Goal: Task Accomplishment & Management: Complete application form

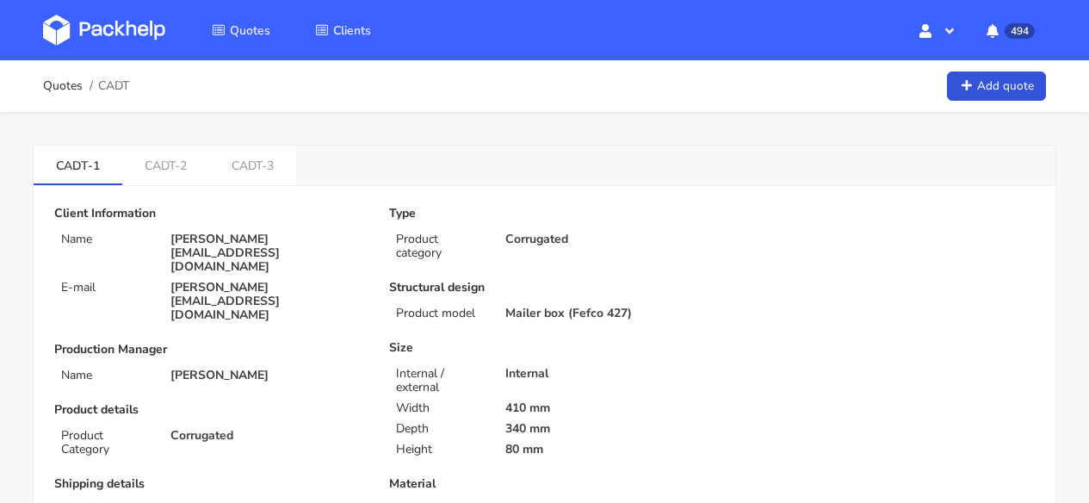
click at [97, 22] on img at bounding box center [104, 30] width 122 height 31
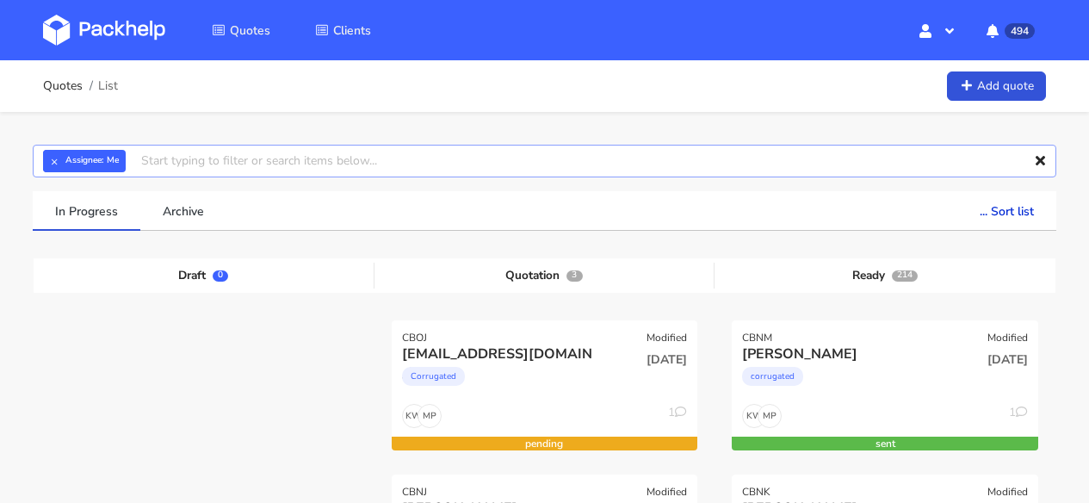
click at [189, 171] on input "text" at bounding box center [545, 161] width 1024 height 33
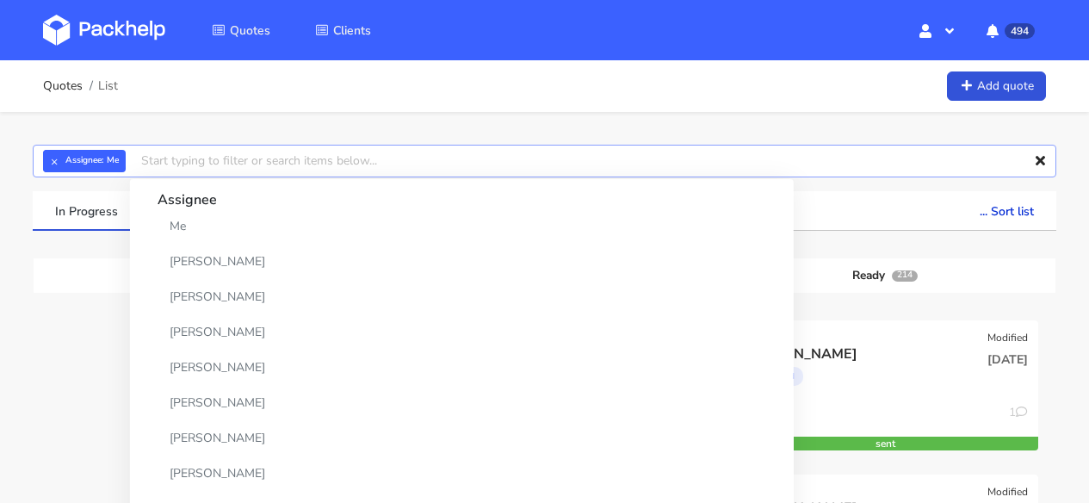
paste input "CBMH-1"
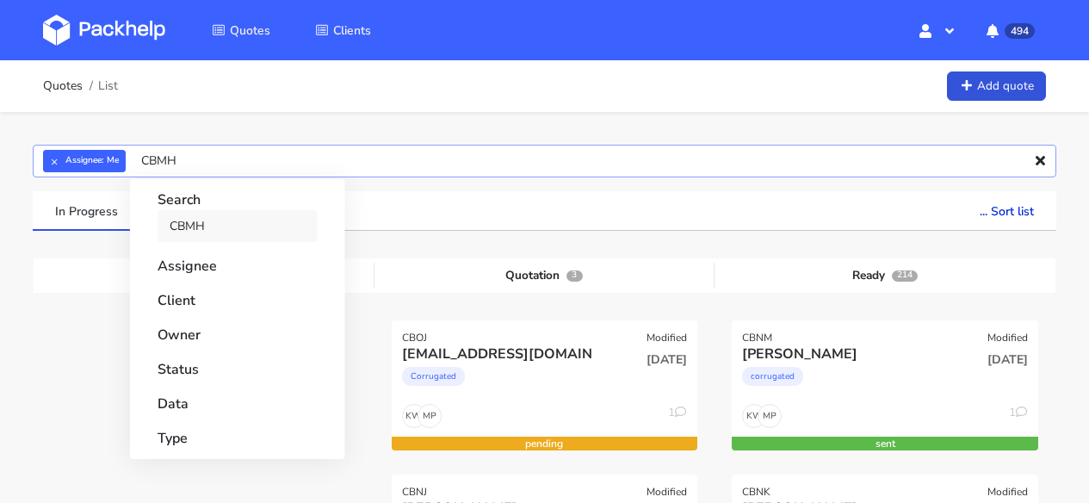
type input "CBMH"
click at [201, 223] on link "CBMH" at bounding box center [238, 226] width 160 height 32
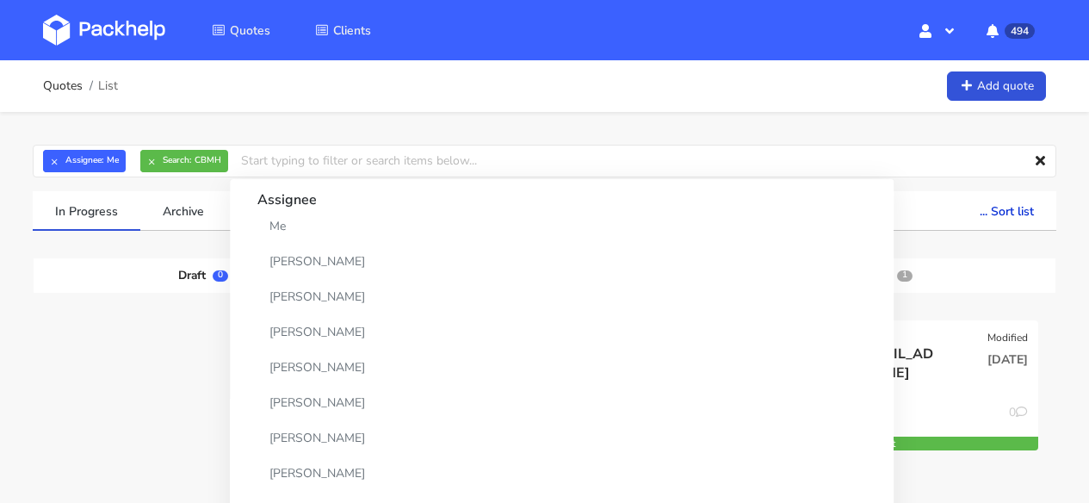
click at [29, 347] on div "In Progress Archive ... Sort list Last added From old to new Last updated Estim…" at bounding box center [545, 394] width 1048 height 407
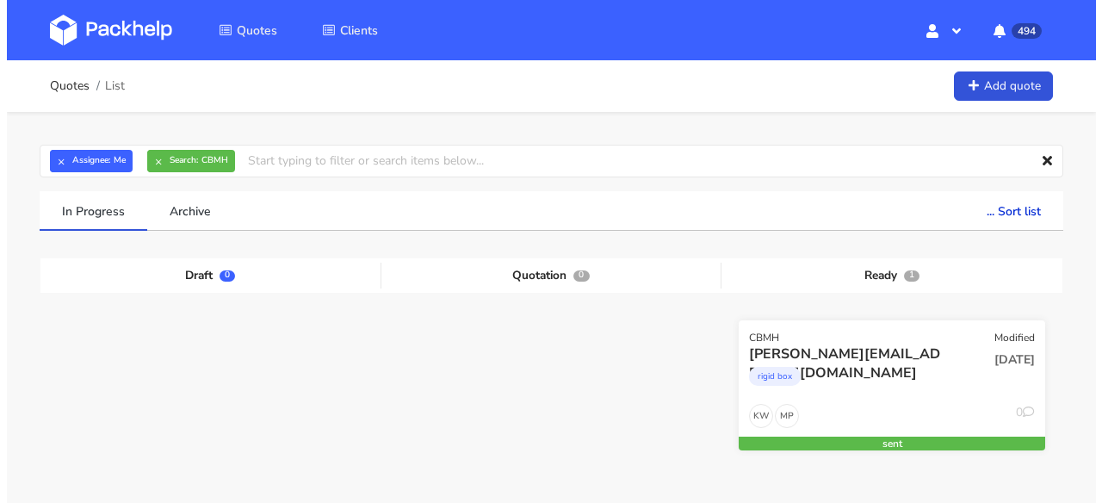
scroll to position [157, 0]
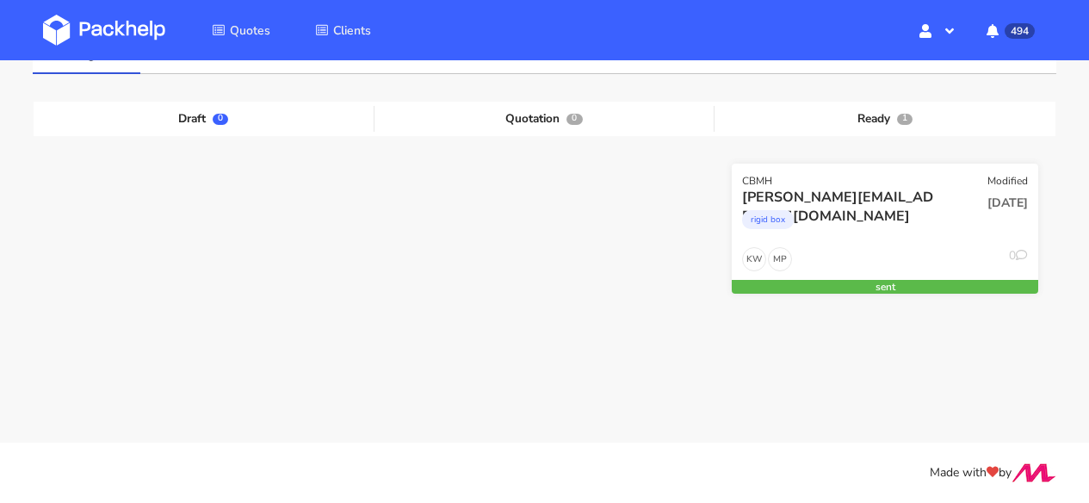
click at [877, 223] on div "rigid box" at bounding box center [839, 224] width 195 height 34
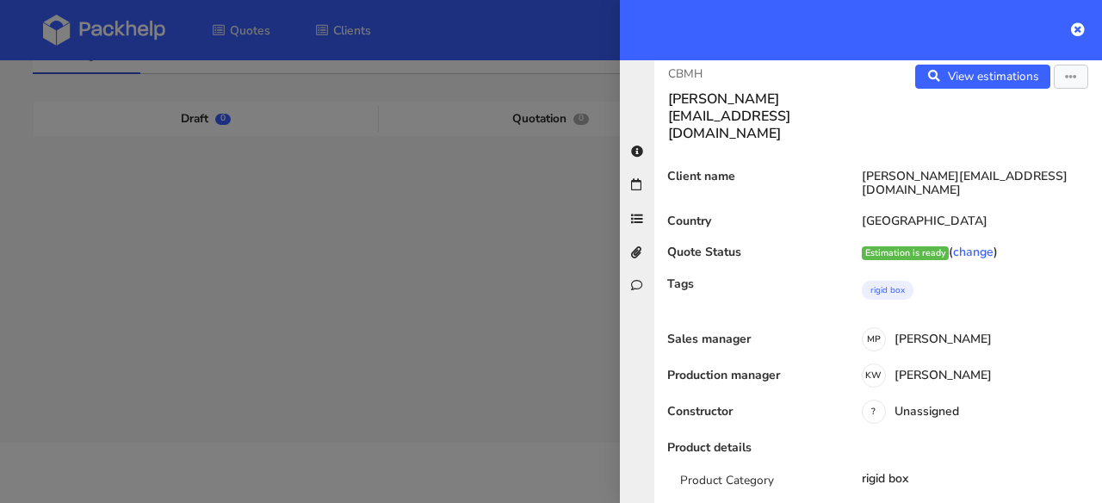
scroll to position [0, 0]
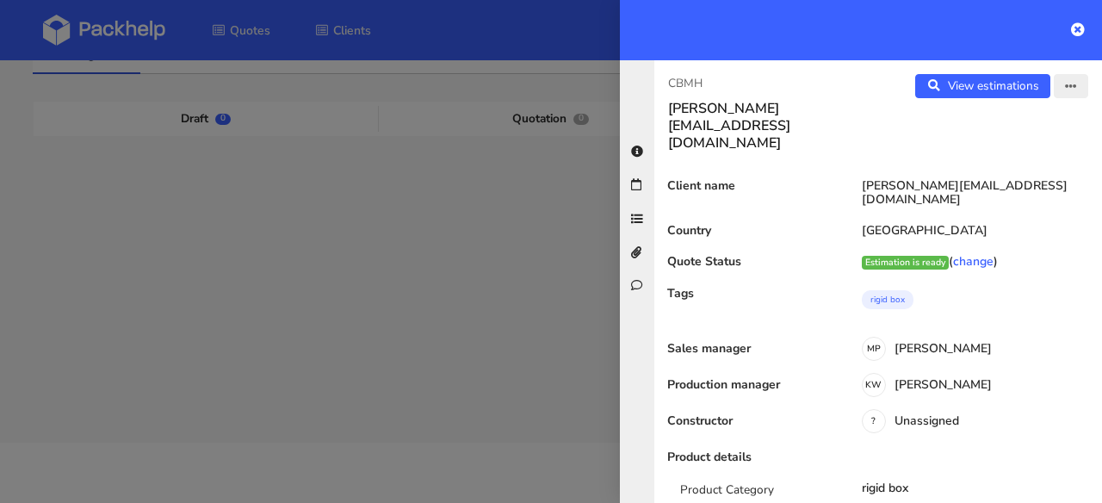
click at [1065, 89] on icon "button" at bounding box center [1071, 87] width 12 height 12
click at [1013, 153] on link "Edit quote" at bounding box center [1015, 153] width 152 height 28
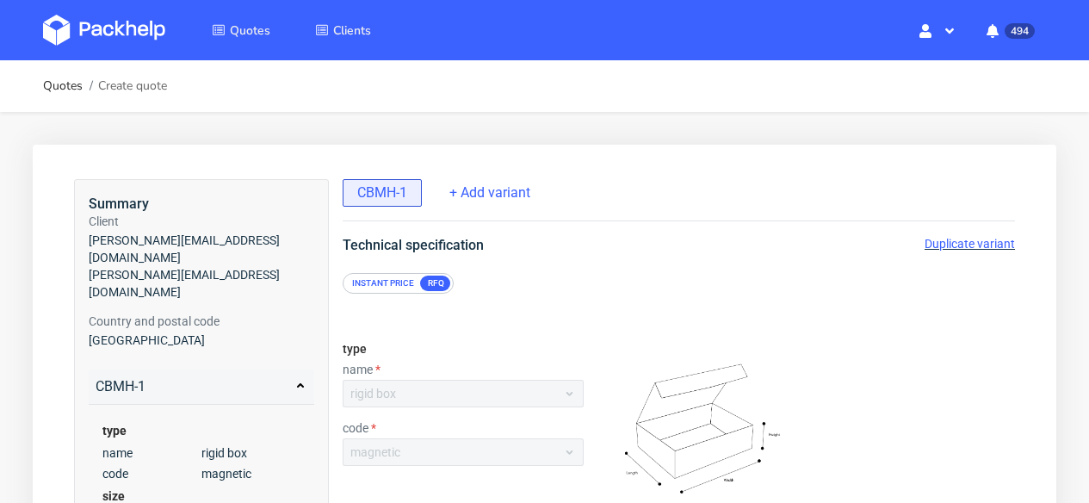
click at [107, 25] on img at bounding box center [104, 30] width 122 height 31
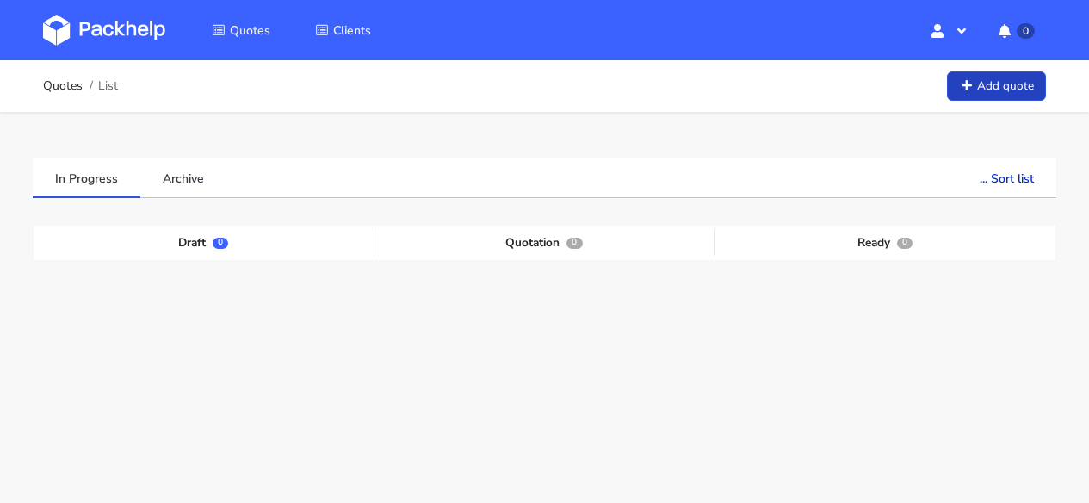
click at [1016, 75] on link "Add quote" at bounding box center [996, 86] width 99 height 30
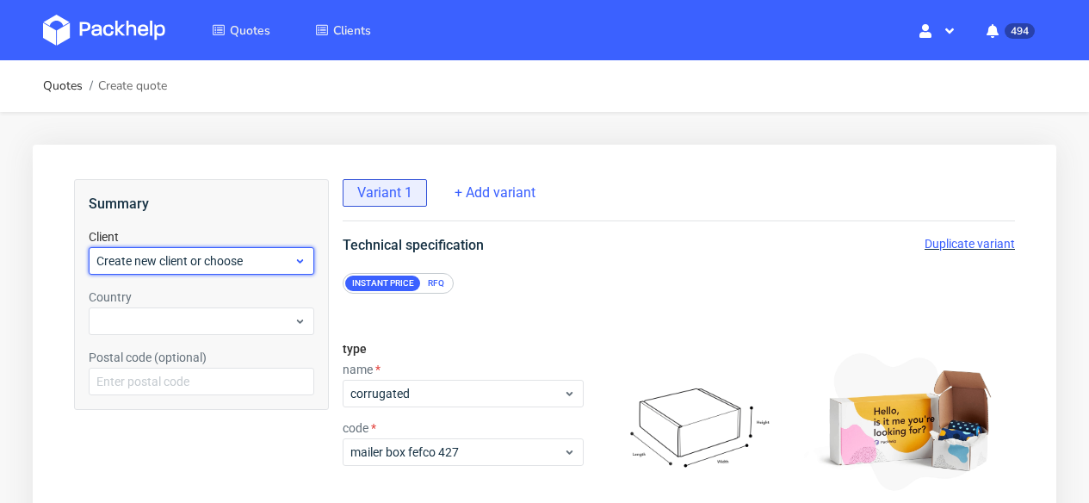
click at [241, 257] on span "Create new client or choose" at bounding box center [194, 260] width 197 height 17
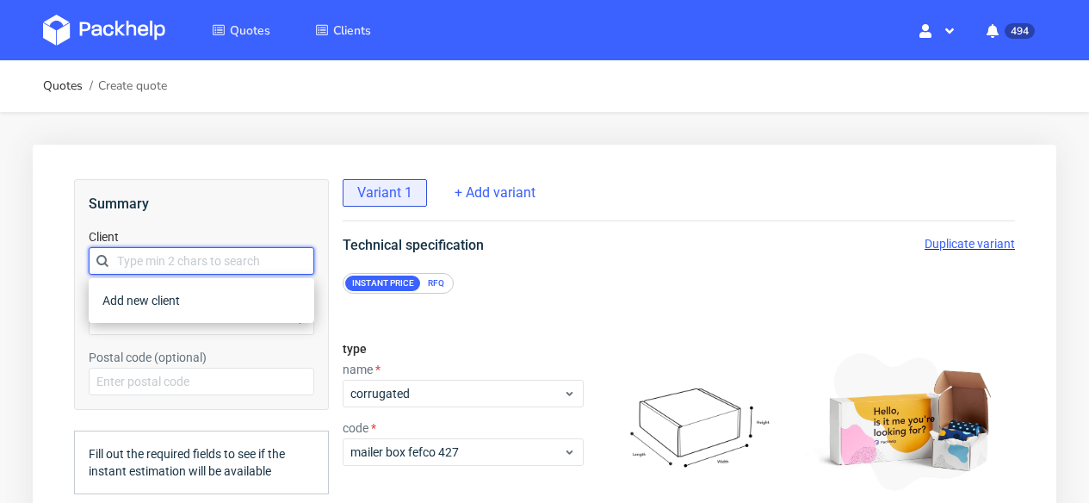
paste input "charlotte@stendigcalendars.com"
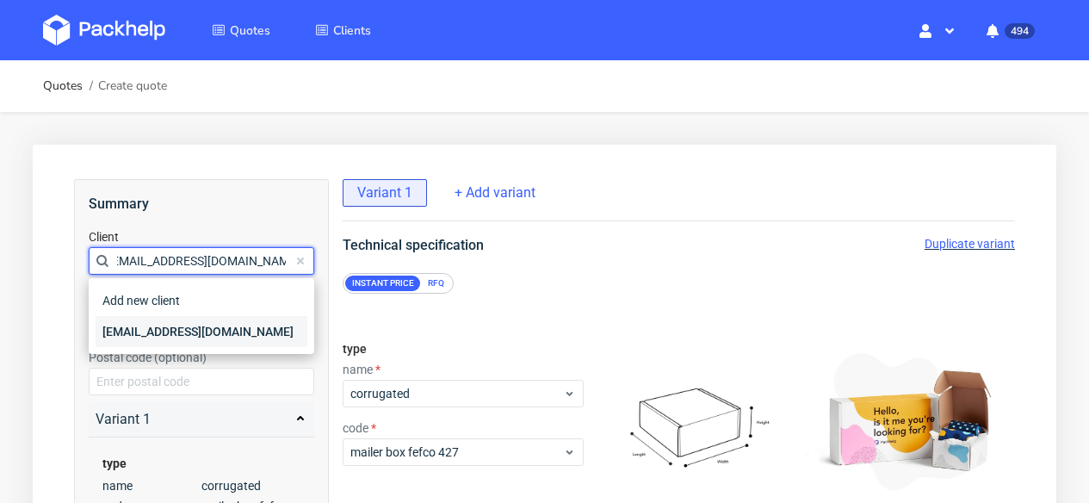
type input "charlotte@stendigcalendars.com"
click at [211, 324] on div "charlotte@stendigcalendars.com" at bounding box center [202, 331] width 212 height 31
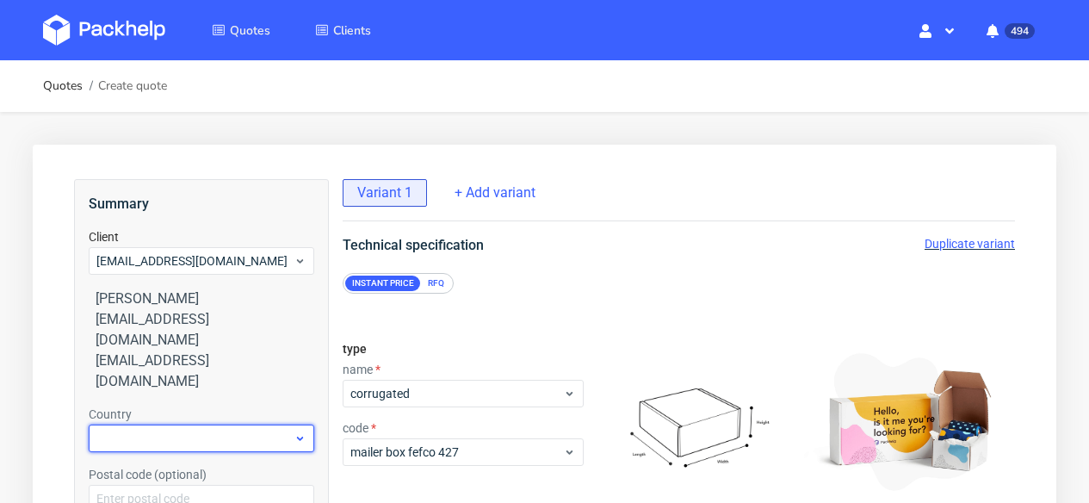
click at [190, 425] on div at bounding box center [202, 439] width 226 height 28
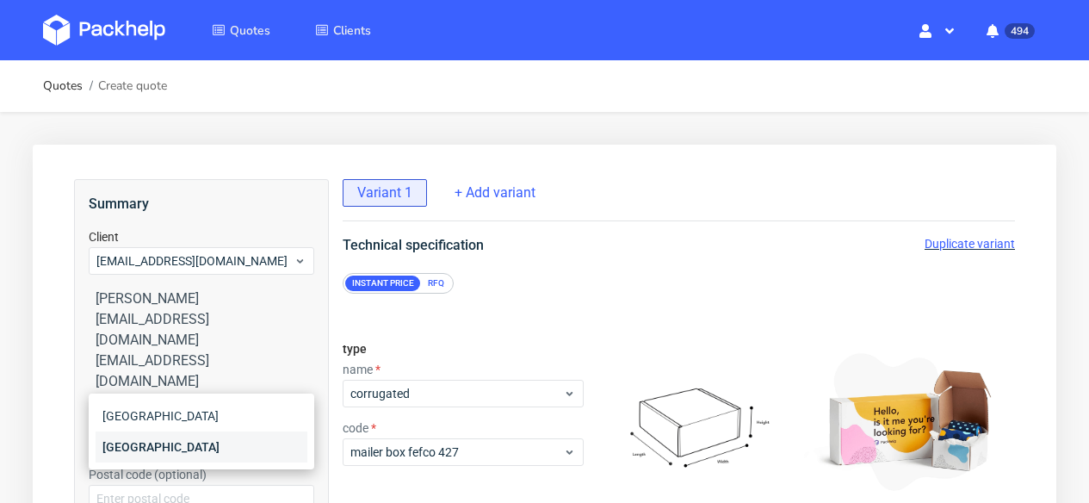
type input "aust"
click at [192, 439] on div "Austria" at bounding box center [202, 446] width 212 height 31
click at [445, 281] on div "RFQ" at bounding box center [436, 283] width 30 height 15
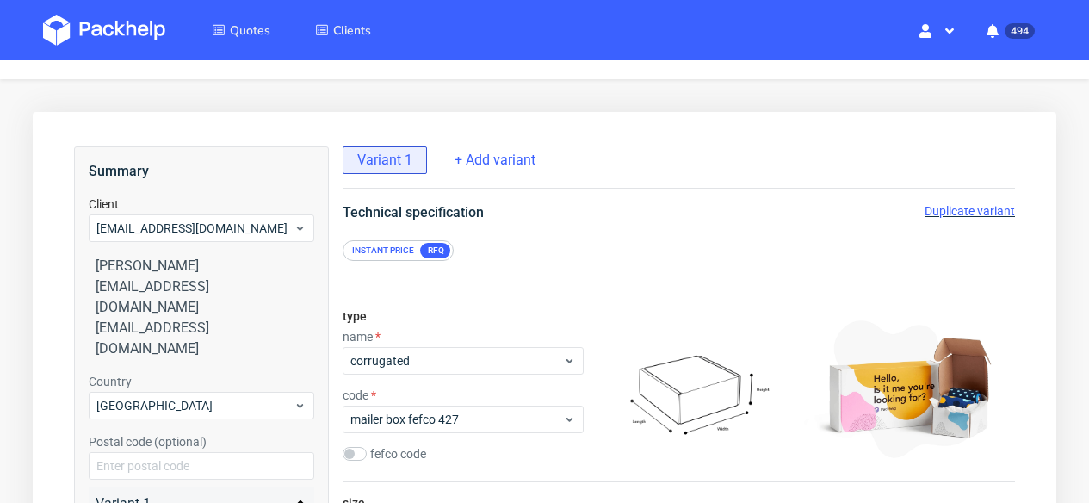
scroll to position [115, 0]
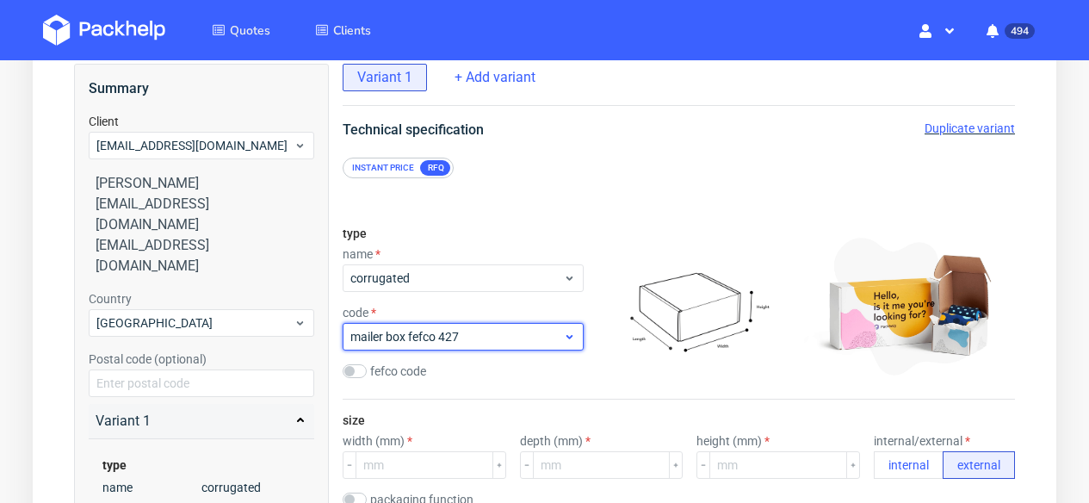
click at [474, 332] on span "mailer box fefco 427" at bounding box center [456, 336] width 213 height 17
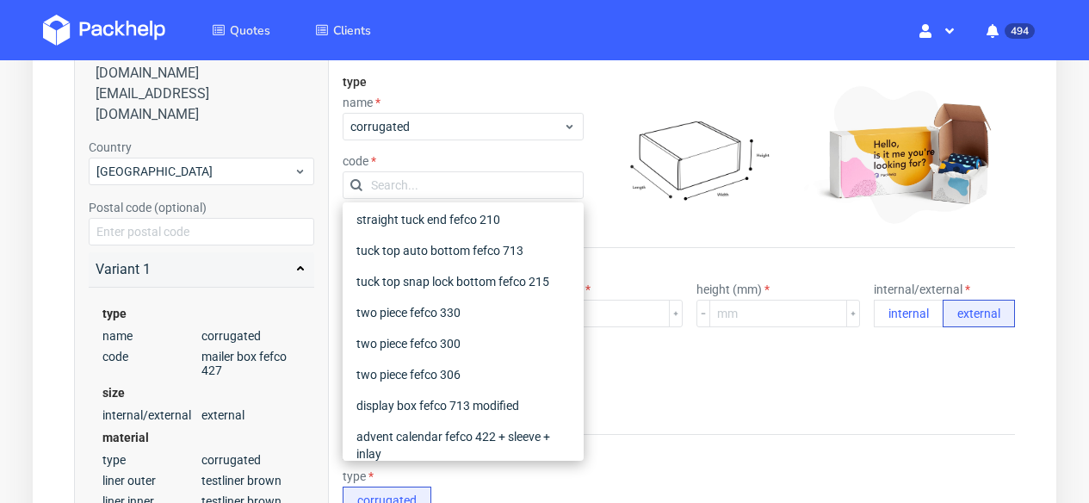
scroll to position [0, 0]
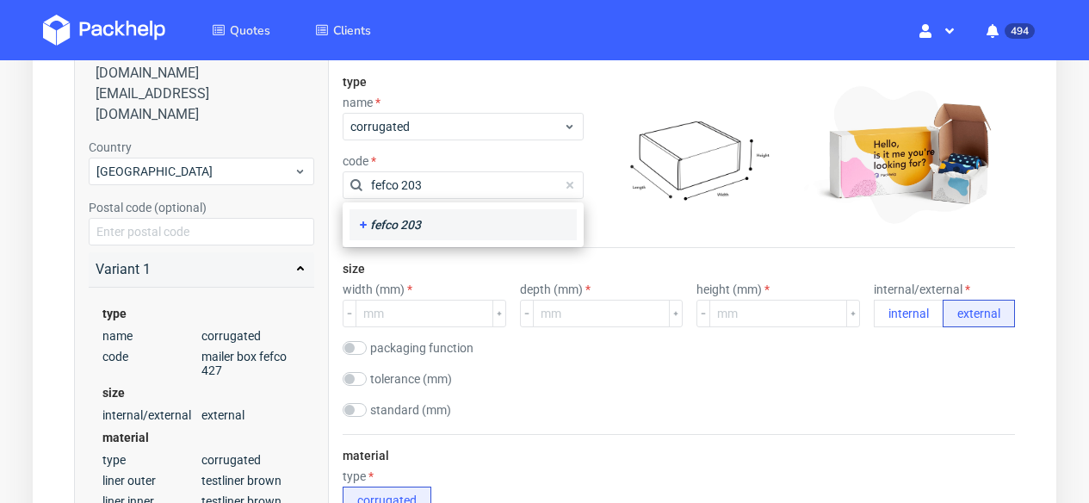
type input "fefco 203"
click at [471, 229] on div "fefco 203" at bounding box center [463, 224] width 214 height 17
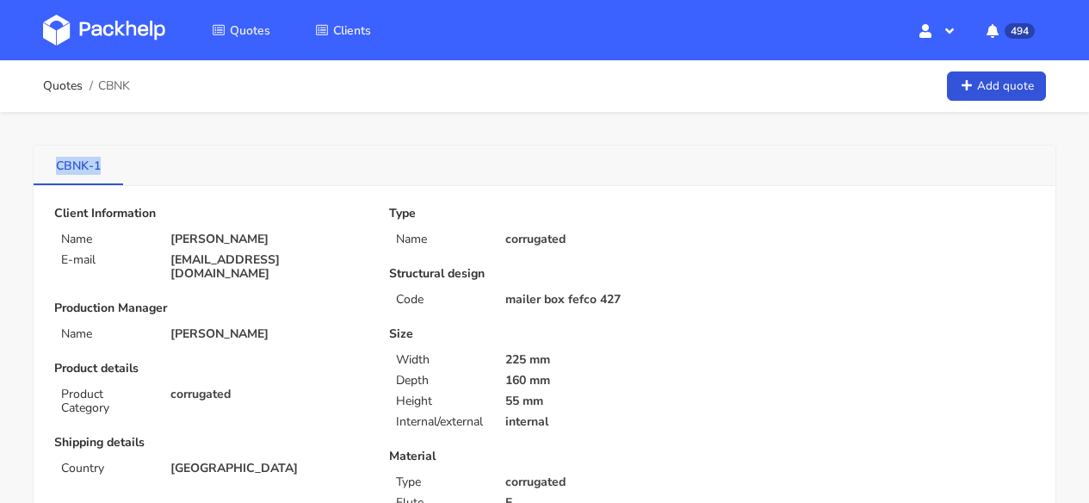
drag, startPoint x: 104, startPoint y: 163, endPoint x: 40, endPoint y: 164, distance: 64.6
click at [40, 164] on link "CBNK-1" at bounding box center [79, 165] width 90 height 38
copy link "CBNK-1"
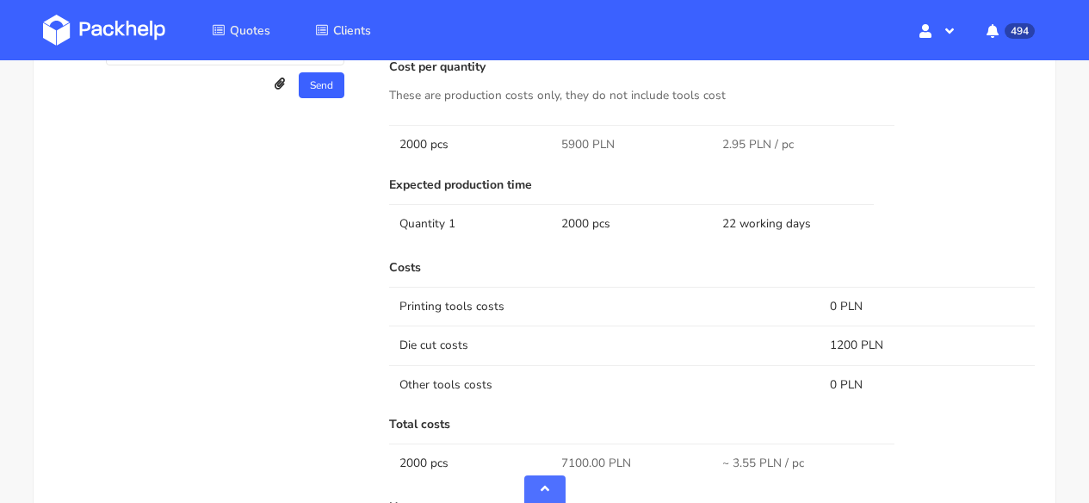
scroll to position [1197, 0]
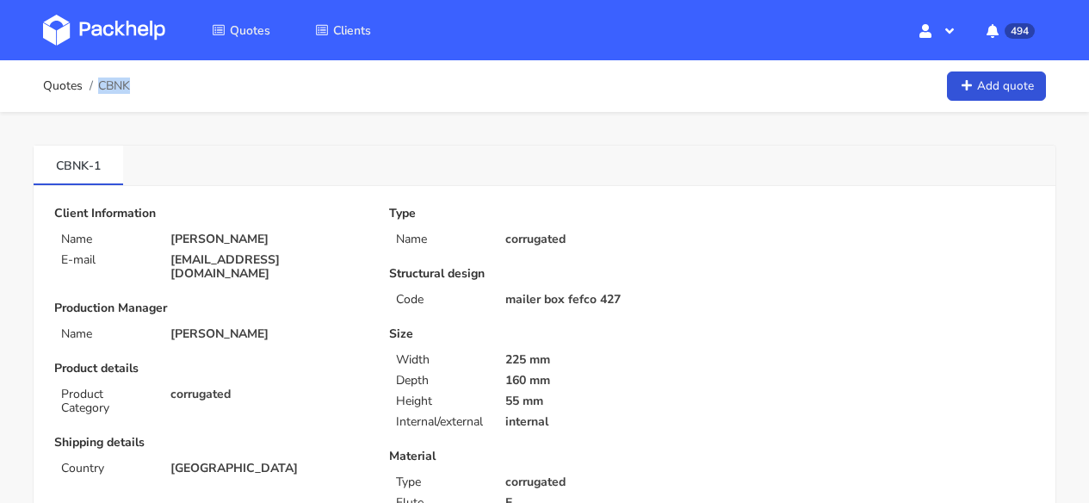
drag, startPoint x: 117, startPoint y: 83, endPoint x: 131, endPoint y: 84, distance: 13.9
click at [131, 84] on div "Quotes CBNK Add quote" at bounding box center [544, 86] width 1003 height 34
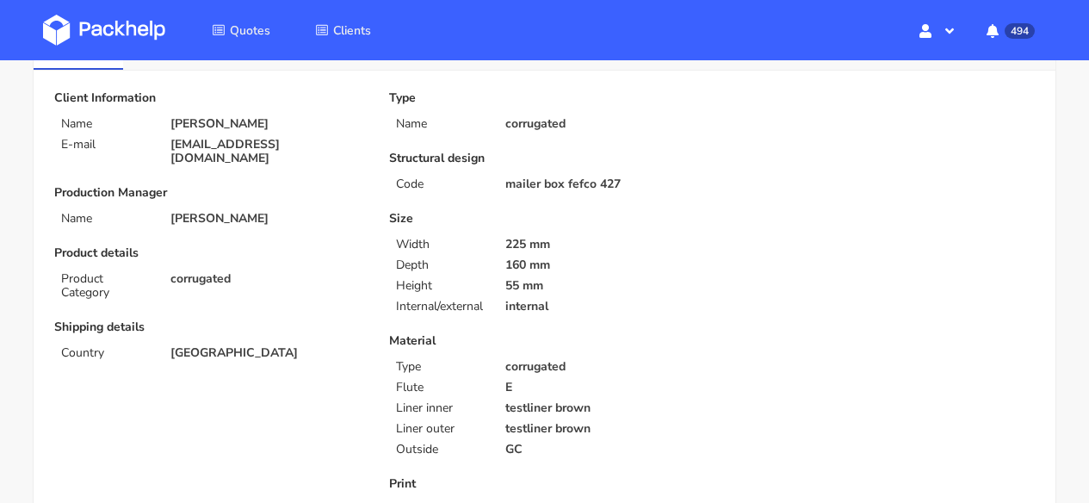
scroll to position [318, 0]
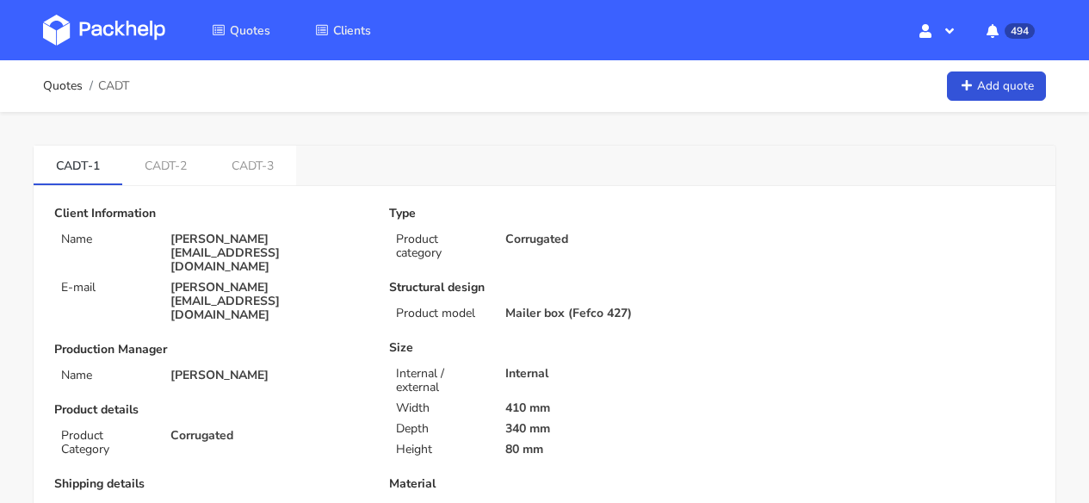
click at [100, 43] on img at bounding box center [104, 30] width 122 height 31
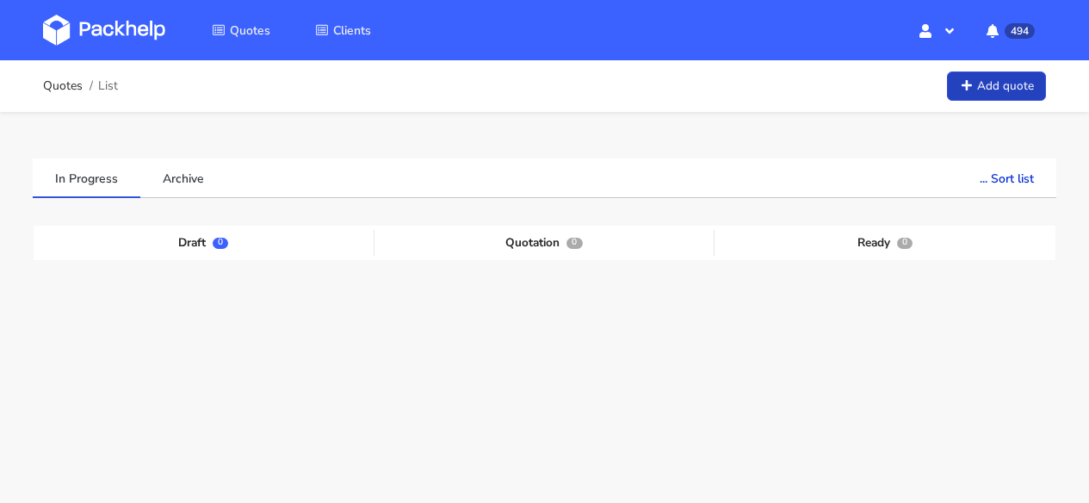
drag, startPoint x: 1015, startPoint y: 89, endPoint x: 1037, endPoint y: 98, distance: 23.5
click at [1015, 89] on link "Add quote" at bounding box center [996, 86] width 99 height 30
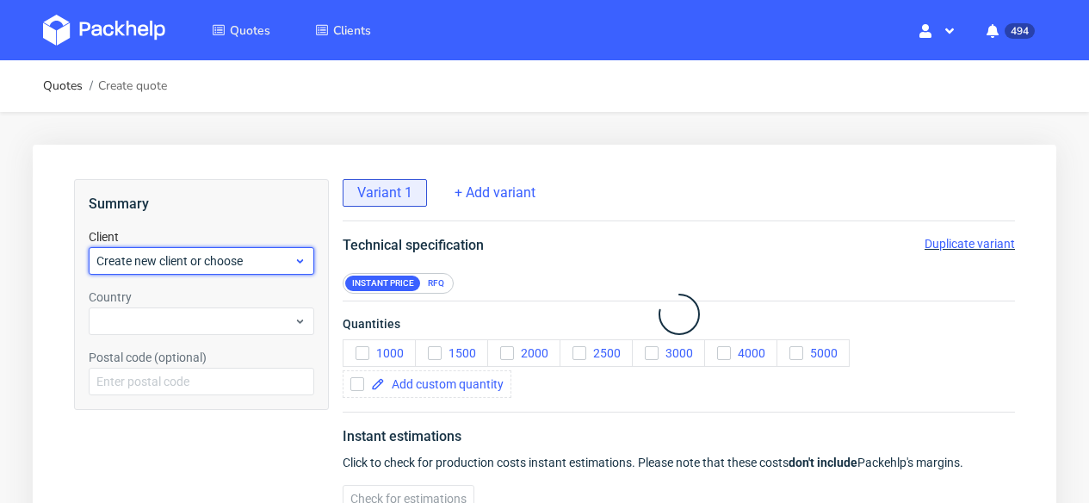
click at [166, 263] on span "Create new client or choose" at bounding box center [194, 260] width 197 height 17
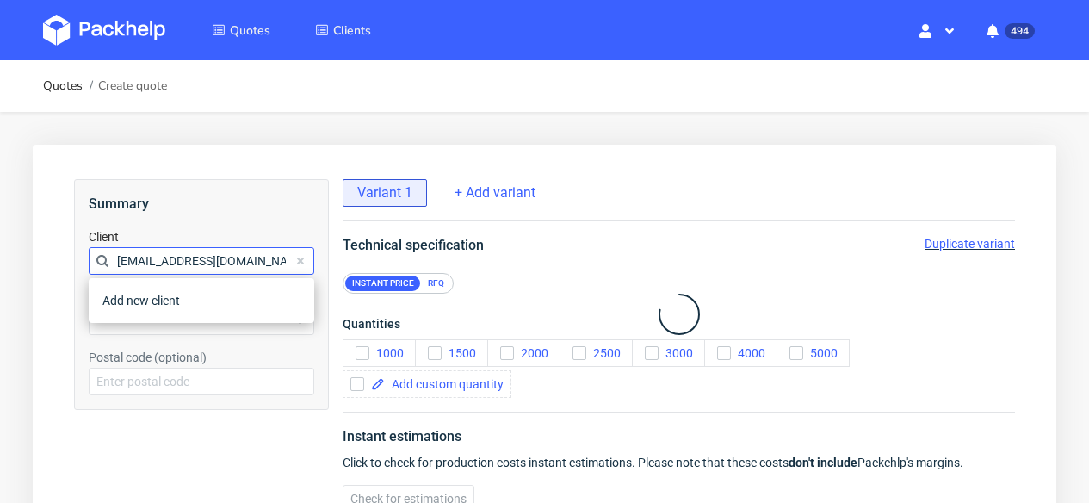
scroll to position [0, 9]
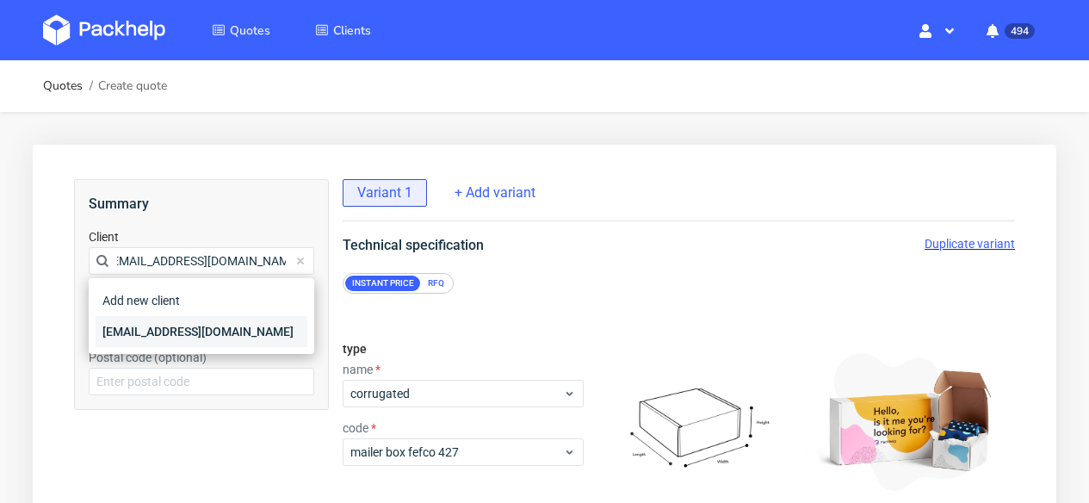
type input "[EMAIL_ADDRESS][DOMAIN_NAME]"
click at [155, 331] on div "[EMAIL_ADDRESS][DOMAIN_NAME]" at bounding box center [202, 331] width 212 height 31
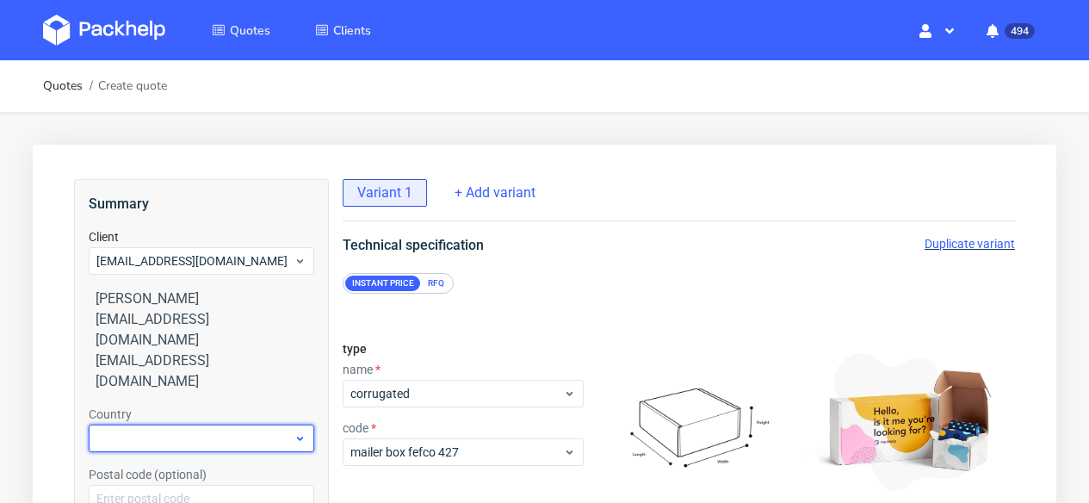
click at [146, 425] on div at bounding box center [202, 439] width 226 height 28
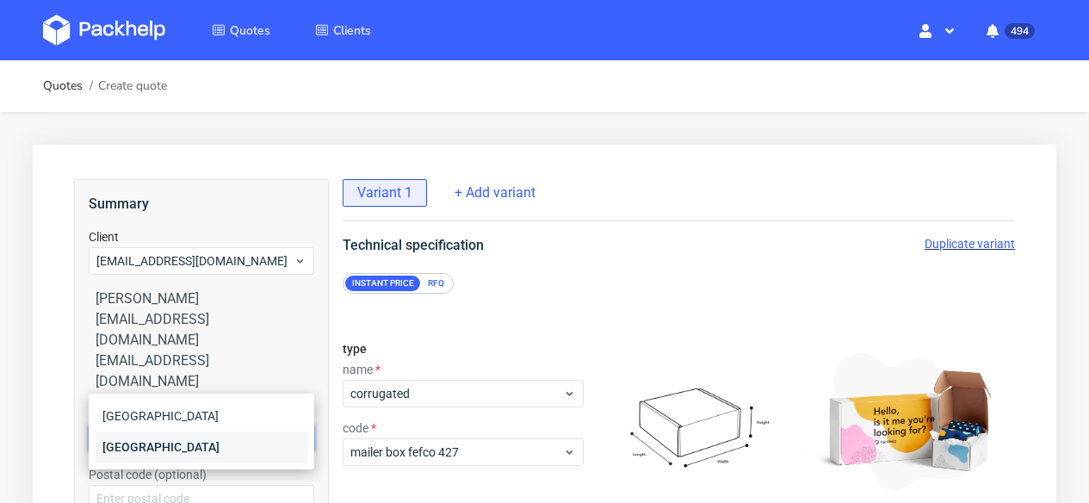
type input "aust"
click at [215, 453] on div "[GEOGRAPHIC_DATA]" at bounding box center [202, 446] width 212 height 31
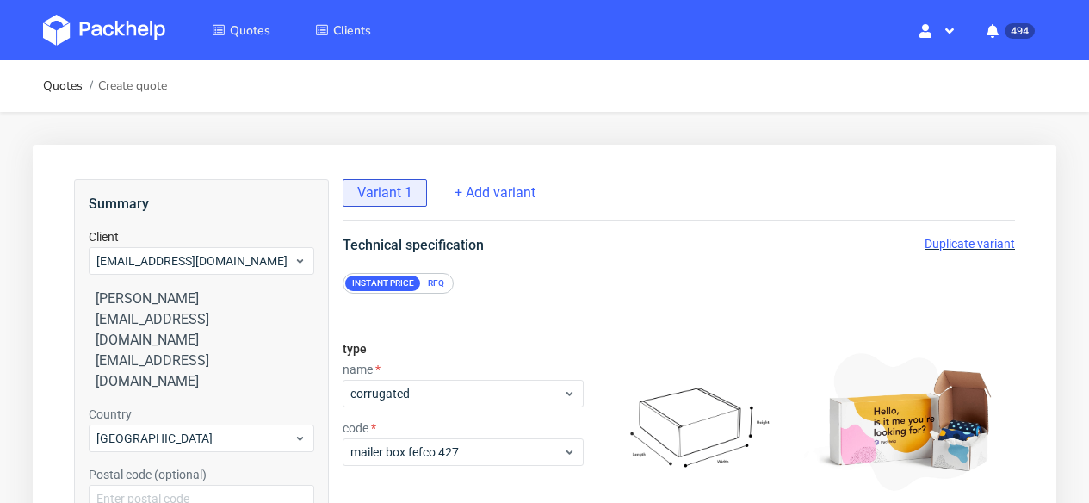
click at [442, 283] on div "RFQ" at bounding box center [436, 283] width 30 height 15
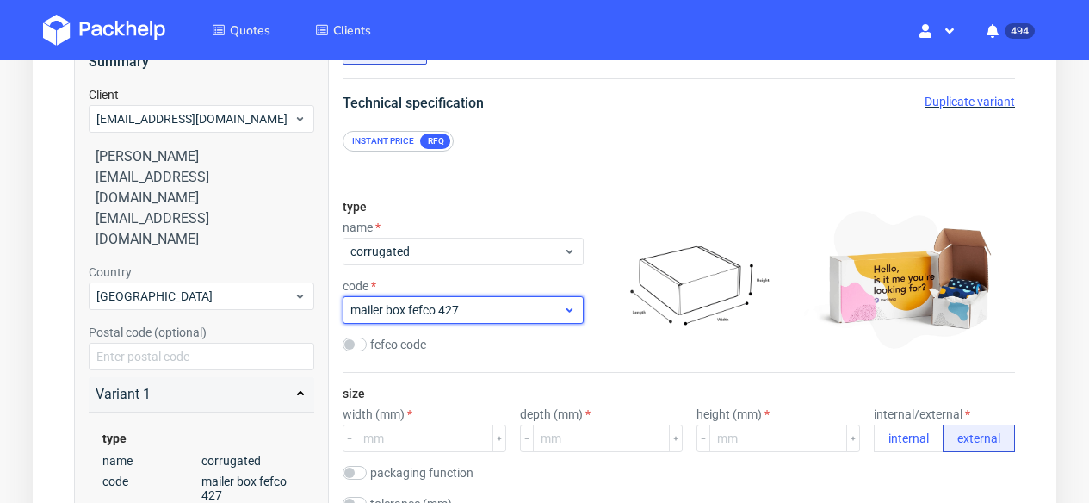
click at [444, 316] on span "mailer box fefco 427" at bounding box center [456, 309] width 213 height 17
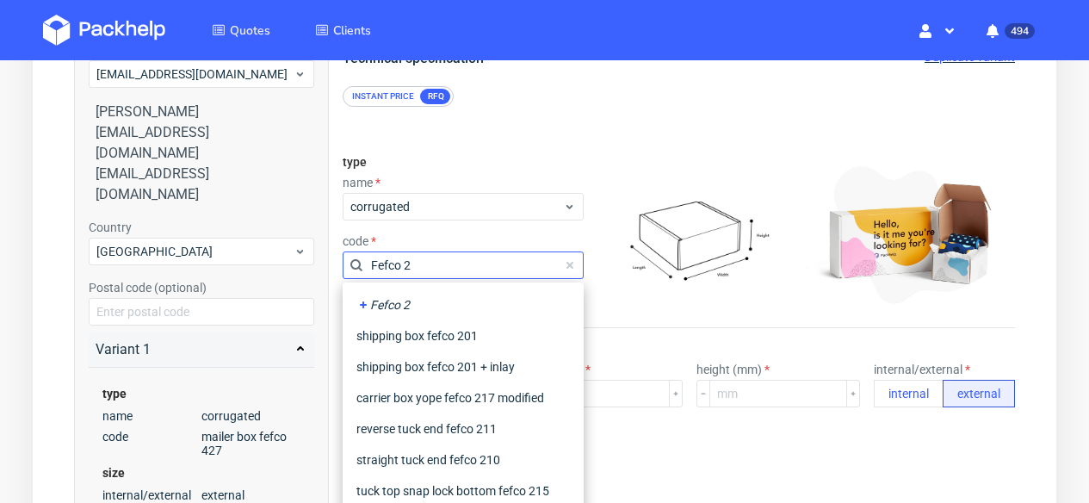
scroll to position [0, 0]
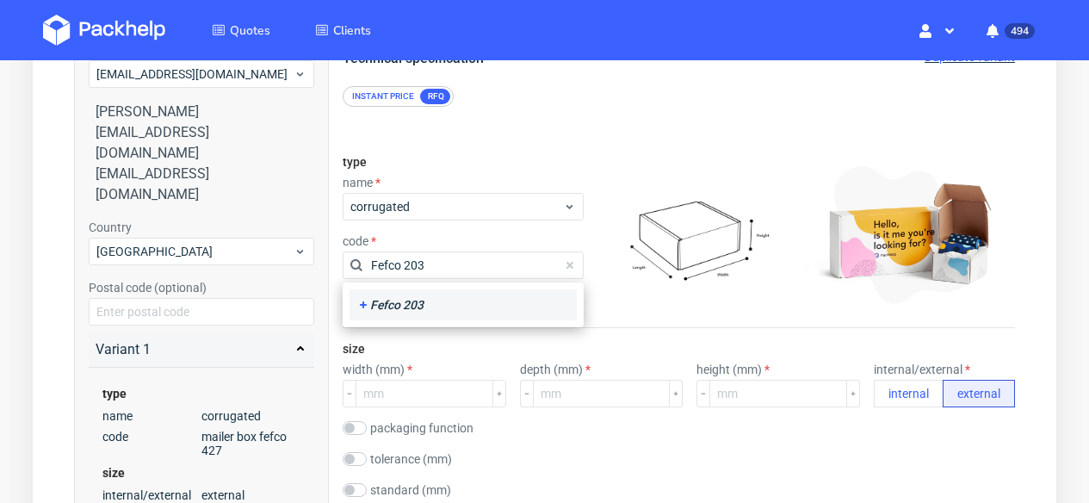
type input "Fefco 203"
click at [397, 307] on div "Fefco 203" at bounding box center [463, 304] width 214 height 17
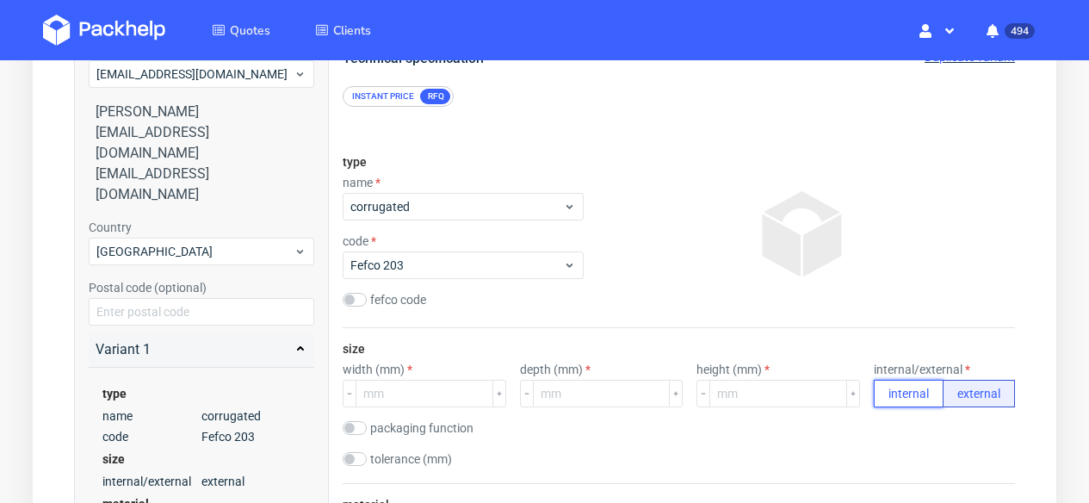
click at [915, 401] on button "internal" at bounding box center [909, 394] width 70 height 28
click at [457, 396] on input "number" at bounding box center [425, 394] width 138 height 28
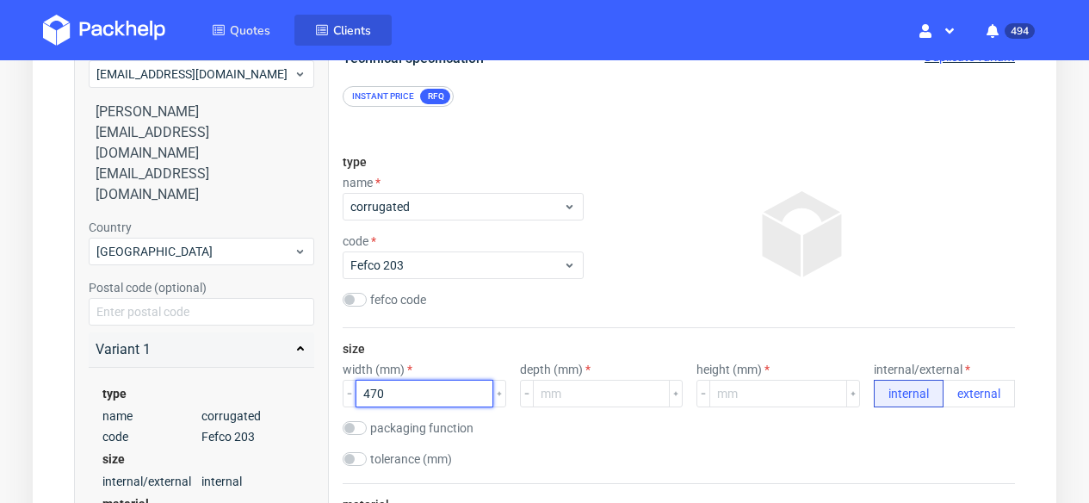
type input "470"
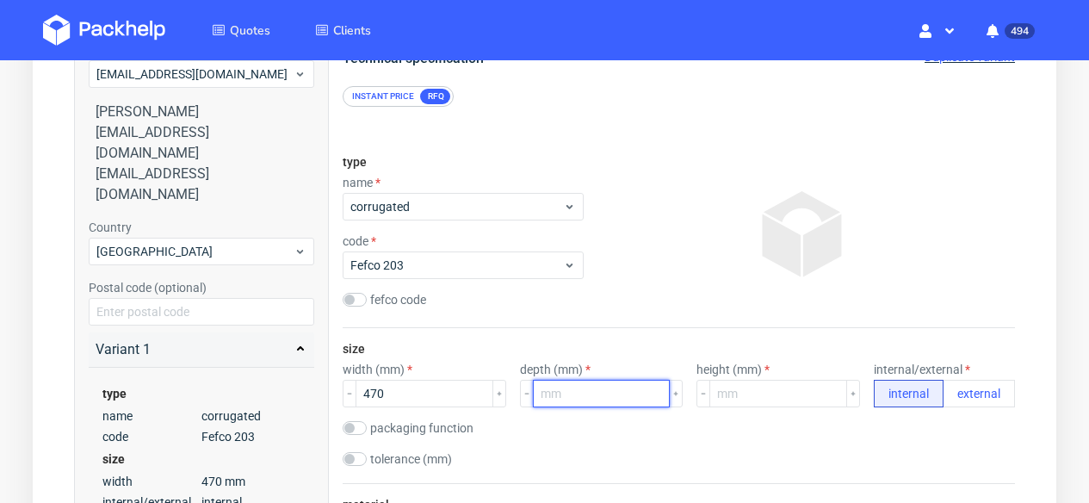
click at [592, 390] on input "number" at bounding box center [602, 394] width 138 height 28
type input "40"
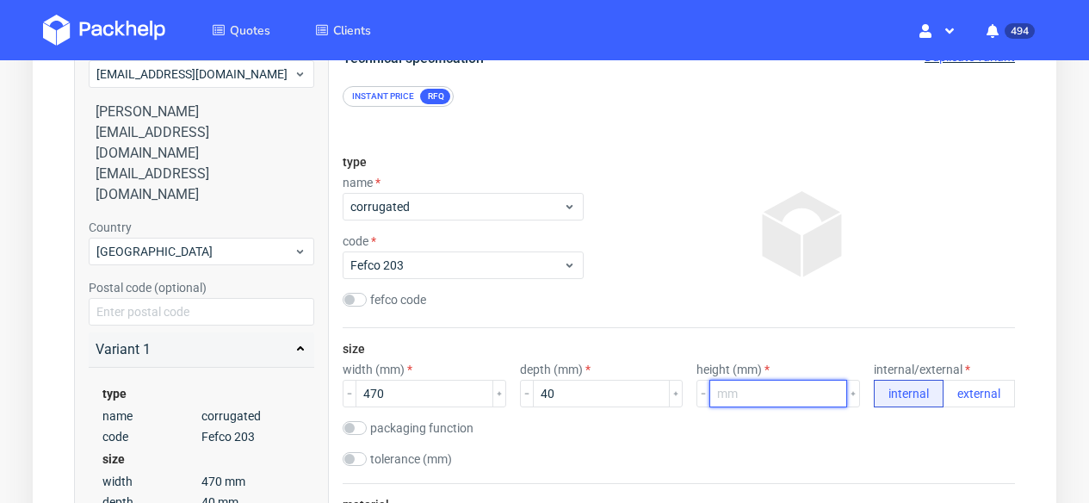
click at [742, 387] on input "number" at bounding box center [779, 394] width 138 height 28
type input "930"
click at [866, 298] on div at bounding box center [803, 234] width 425 height 172
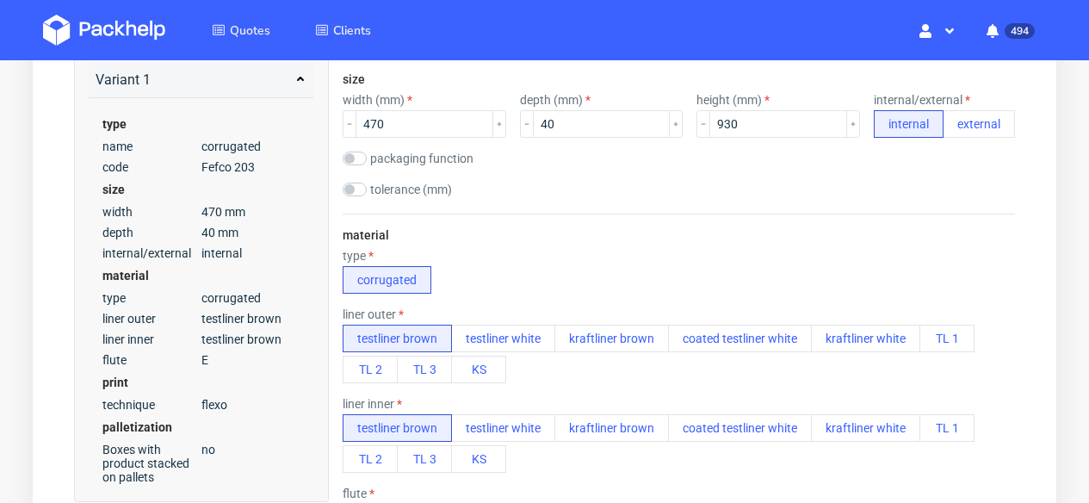
scroll to position [460, 0]
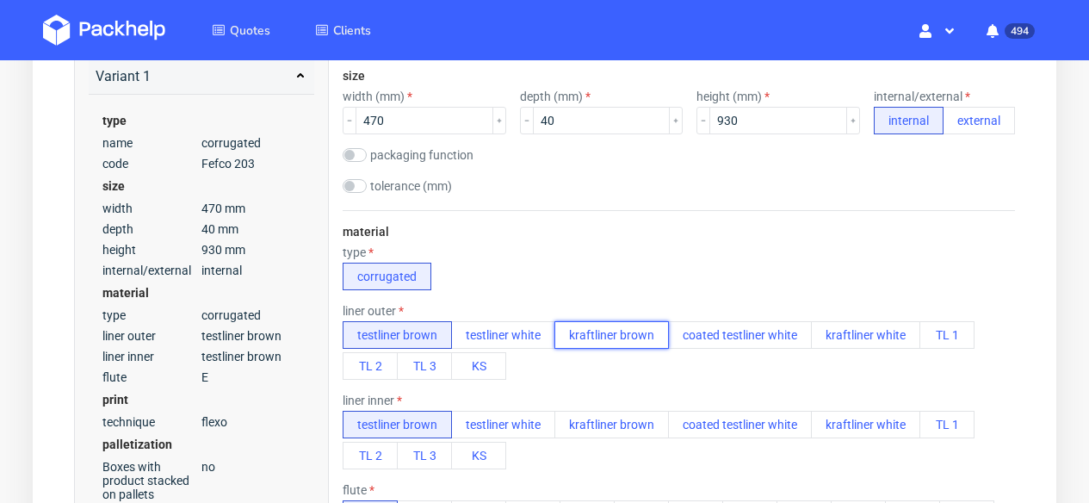
click at [650, 339] on button "kraftliner brown" at bounding box center [612, 335] width 115 height 28
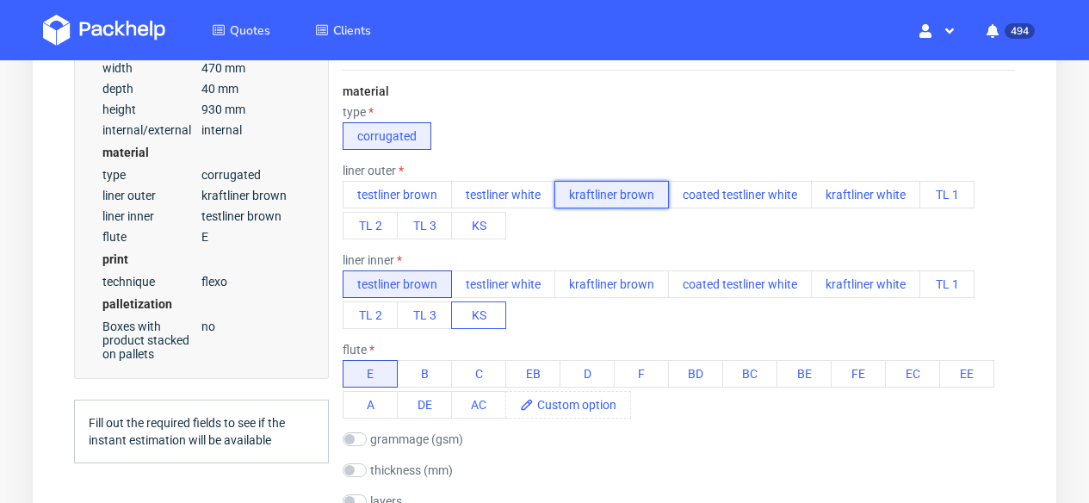
scroll to position [621, 0]
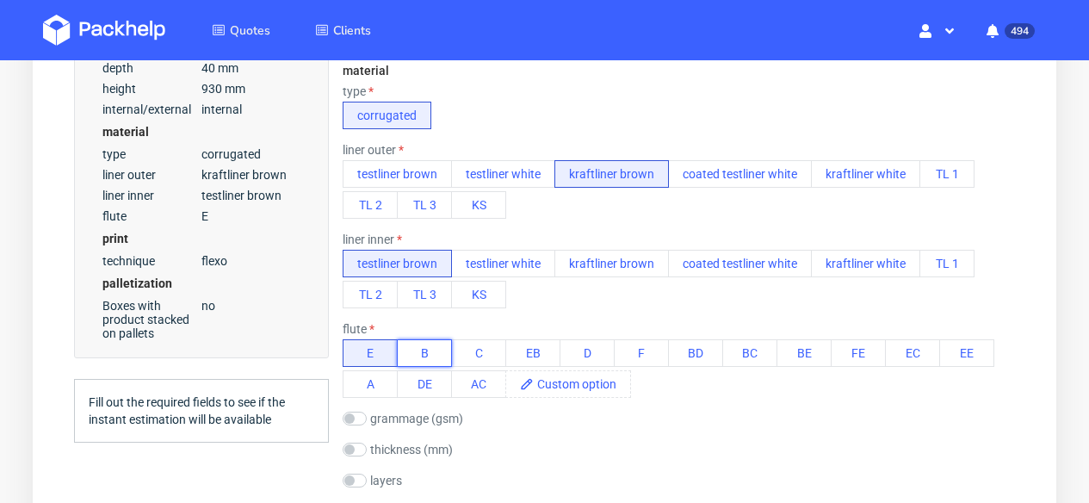
click at [440, 350] on button "B" at bounding box center [424, 353] width 55 height 28
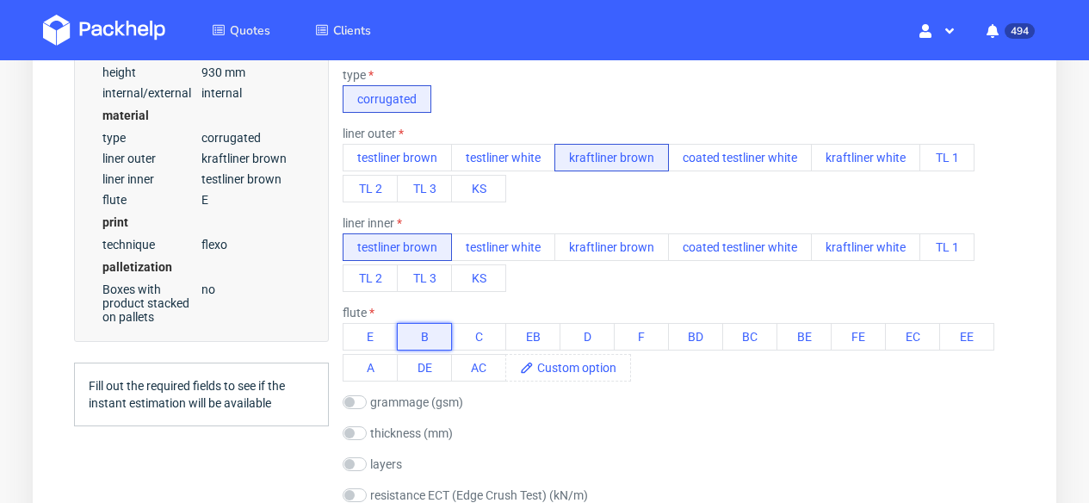
scroll to position [899, 0]
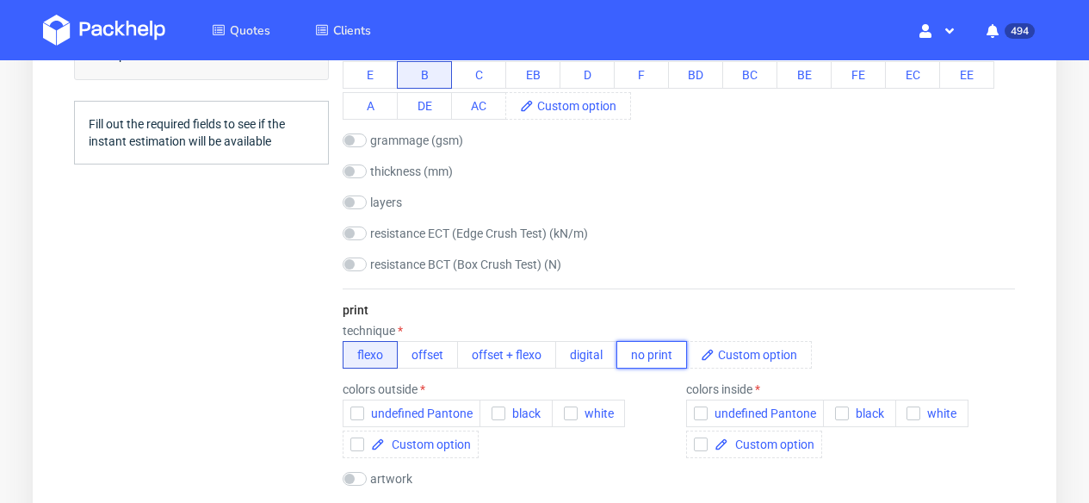
click at [642, 357] on button "no print" at bounding box center [652, 355] width 71 height 28
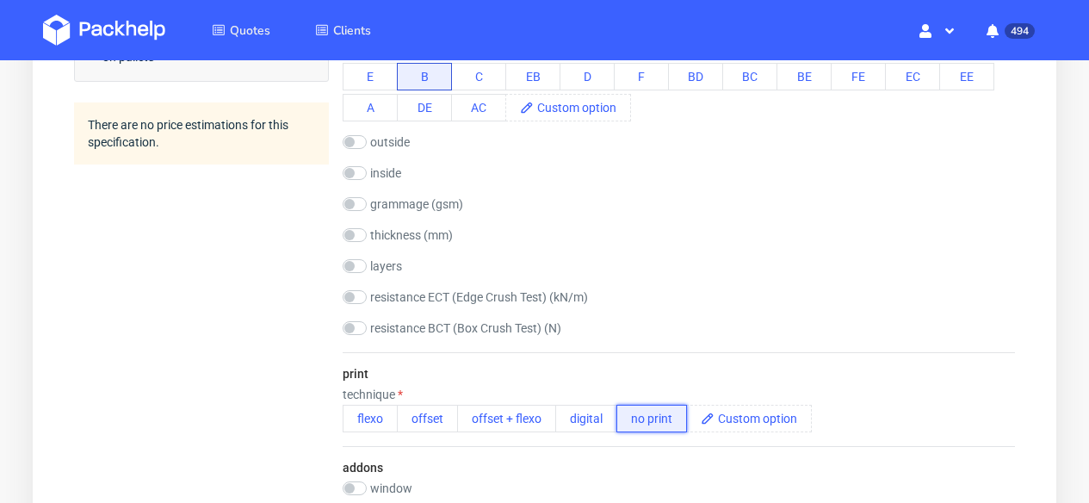
scroll to position [1665, 0]
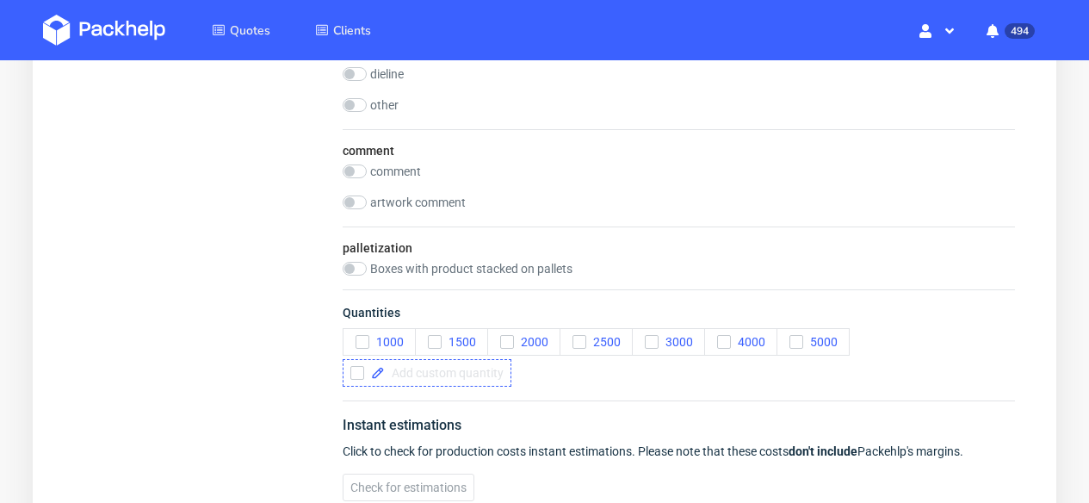
click at [432, 374] on span at bounding box center [444, 373] width 119 height 12
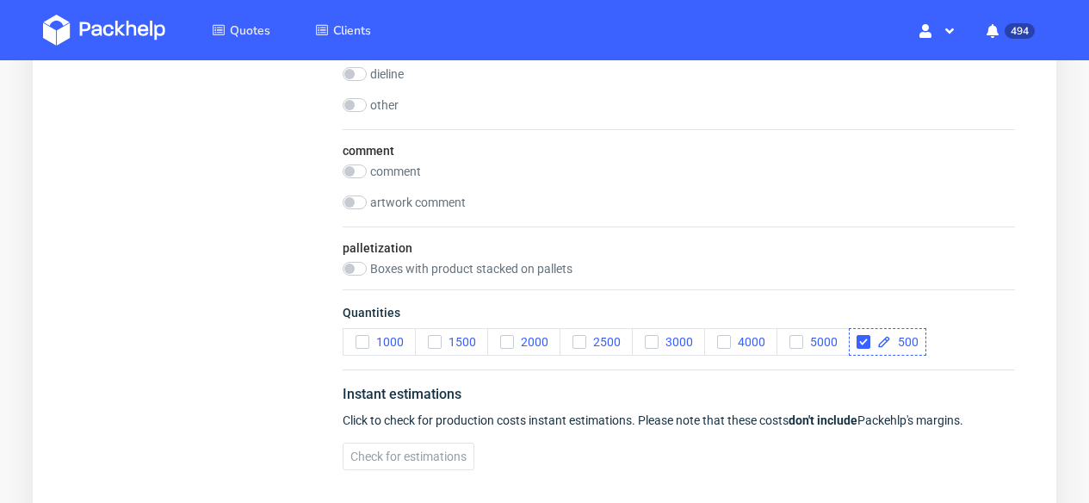
checkbox input "true"
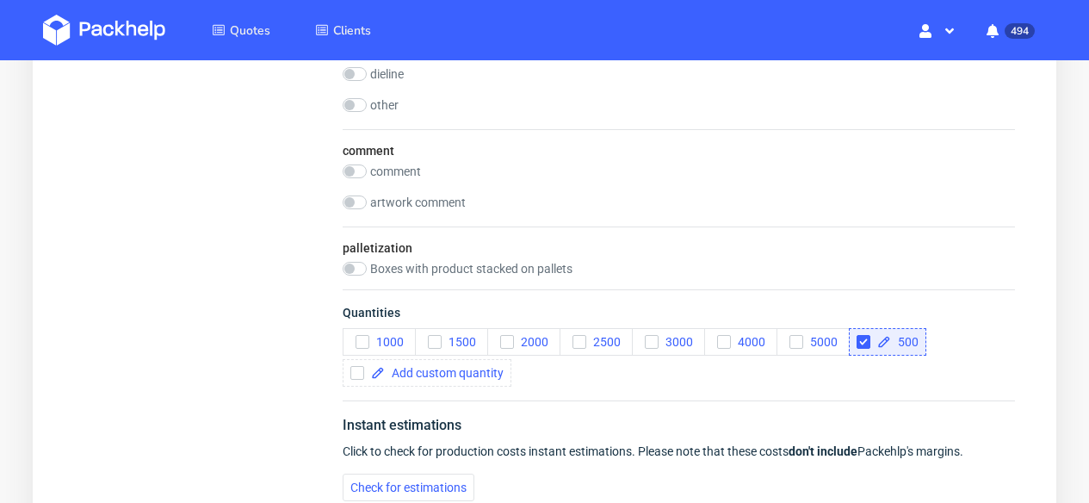
click at [854, 338] on div "500" at bounding box center [887, 342] width 77 height 28
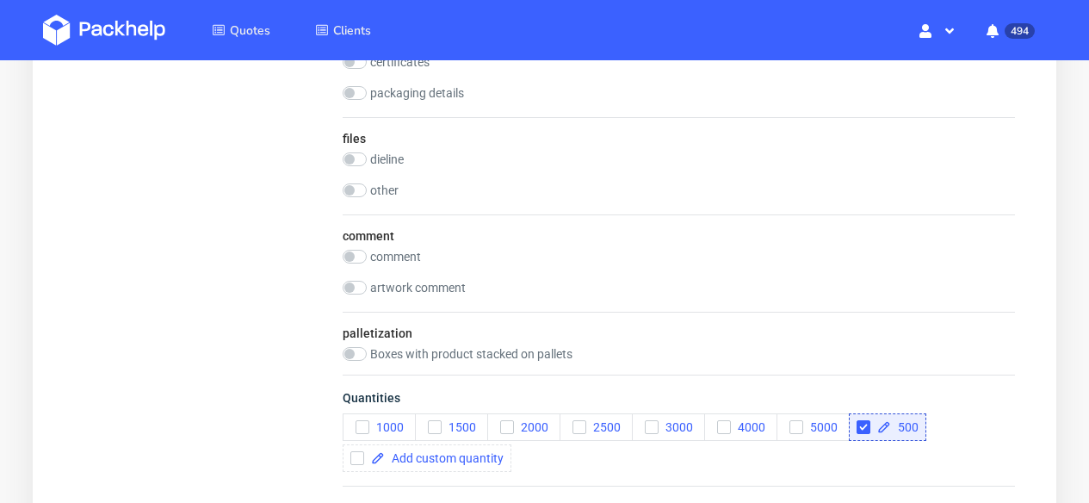
scroll to position [1894, 0]
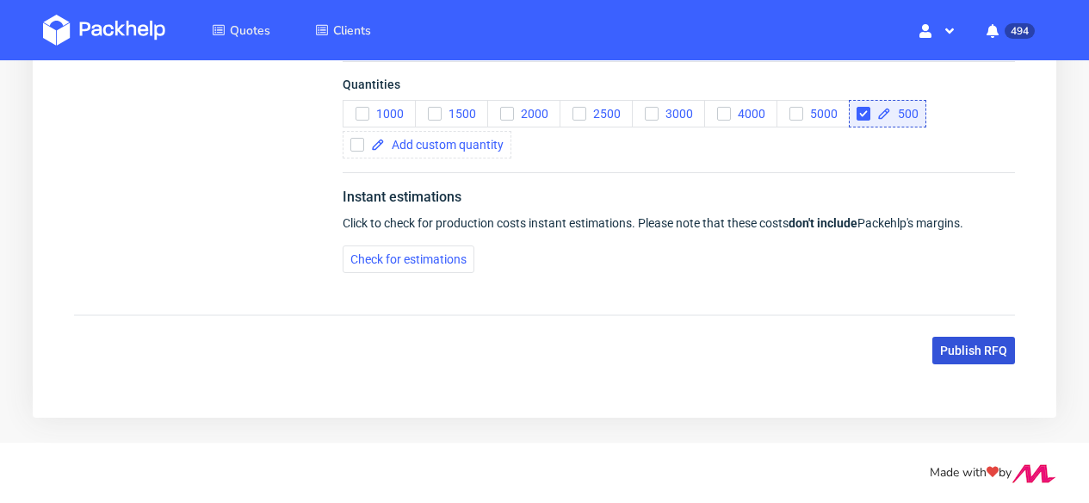
click at [989, 350] on span "Publish RFQ" at bounding box center [973, 350] width 67 height 12
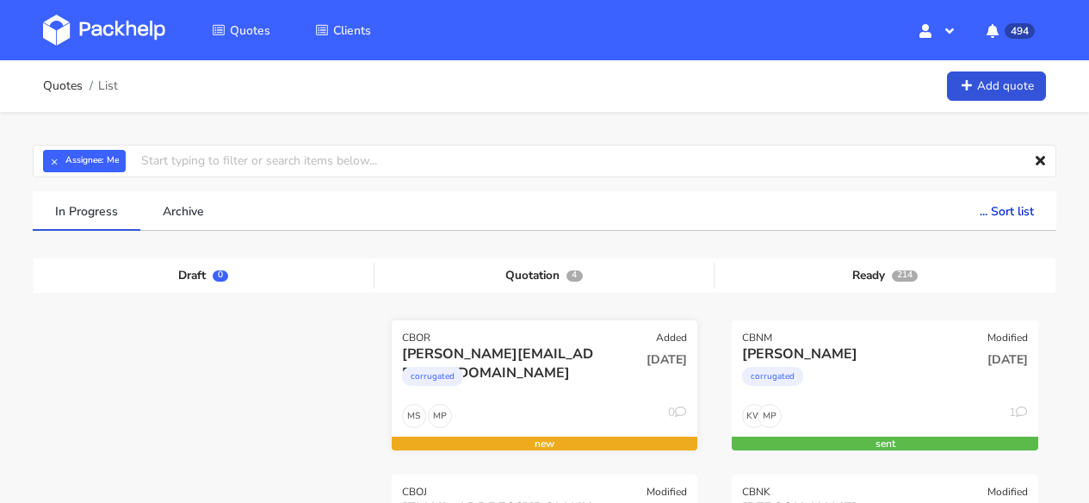
click at [586, 363] on div "corrugated" at bounding box center [499, 380] width 195 height 34
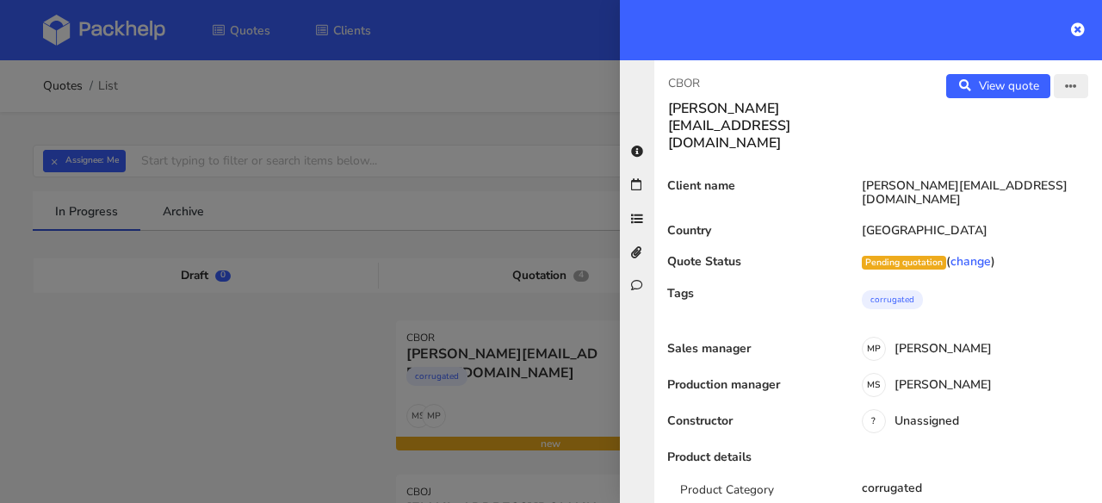
click at [1065, 84] on icon "button" at bounding box center [1071, 87] width 12 height 12
click at [1013, 123] on link "Edit quote" at bounding box center [1015, 122] width 152 height 28
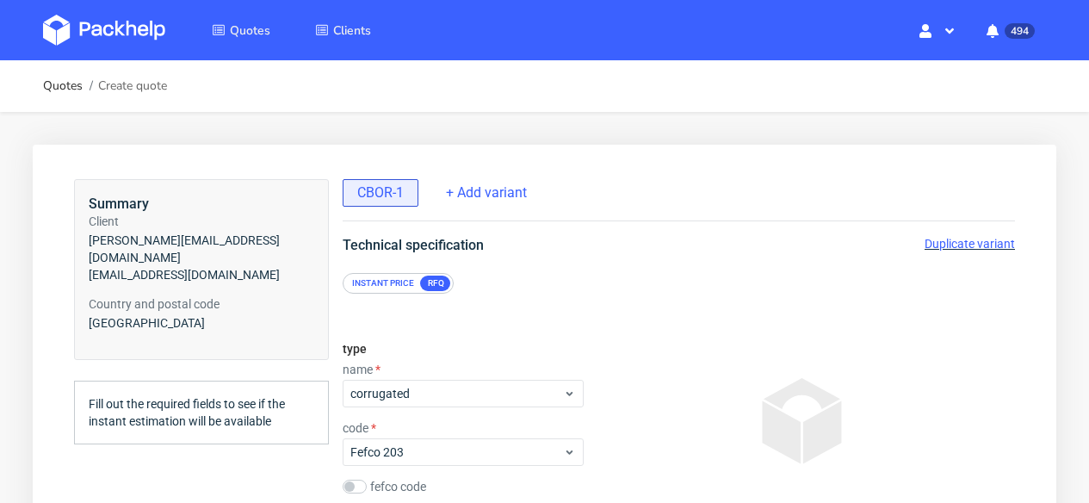
click at [987, 243] on span "Duplicate variant" at bounding box center [970, 244] width 90 height 14
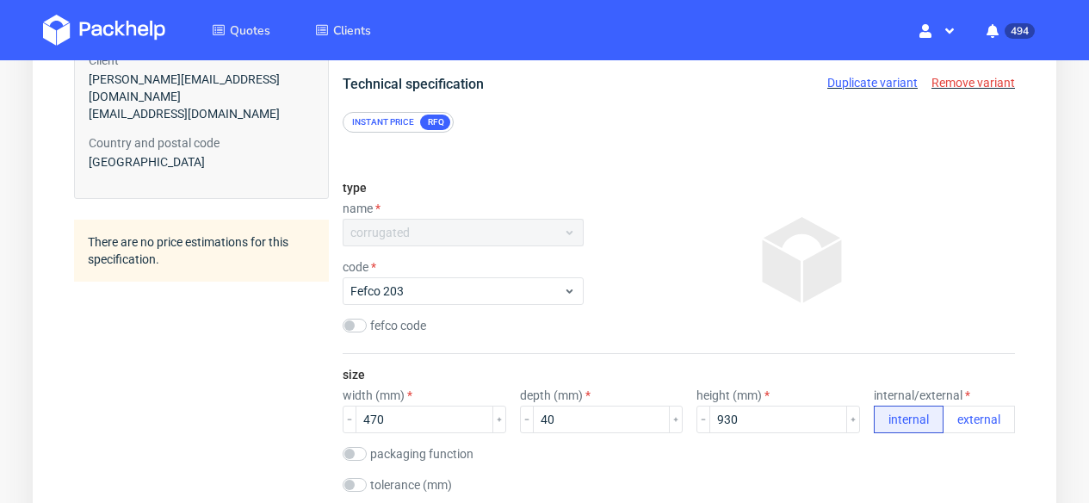
scroll to position [315, 0]
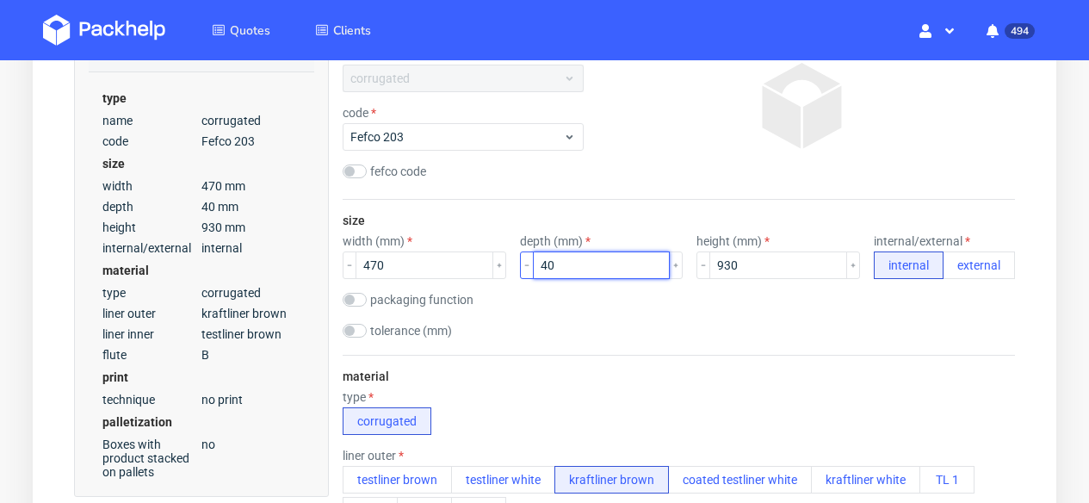
drag, startPoint x: 555, startPoint y: 267, endPoint x: 532, endPoint y: 267, distance: 23.2
click at [532, 267] on div "40" at bounding box center [602, 265] width 164 height 28
type input "150"
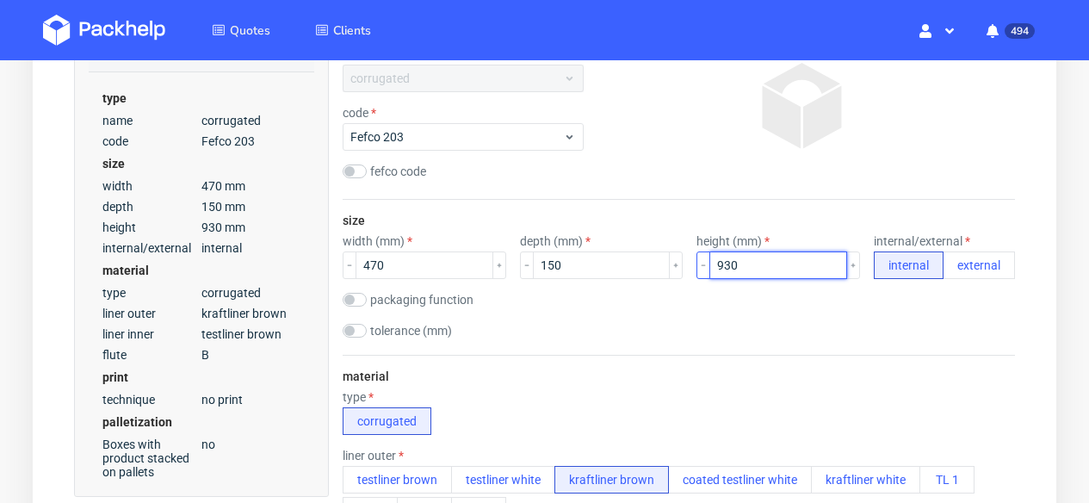
click at [707, 265] on div "930" at bounding box center [779, 265] width 164 height 28
type input "1370"
drag, startPoint x: 1078, startPoint y: 99, endPoint x: 1051, endPoint y: 115, distance: 32.0
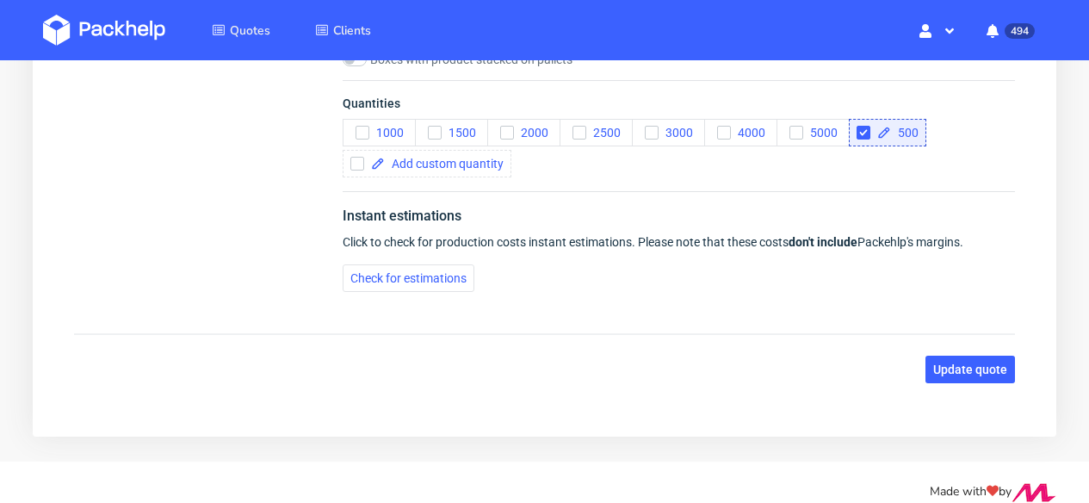
scroll to position [1880, 0]
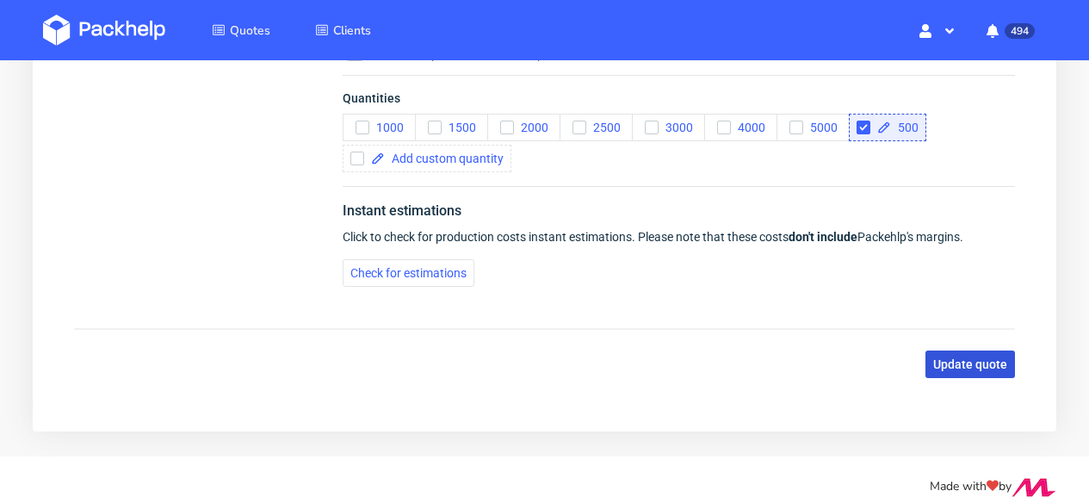
click at [972, 370] on span "Update quote" at bounding box center [970, 364] width 74 height 12
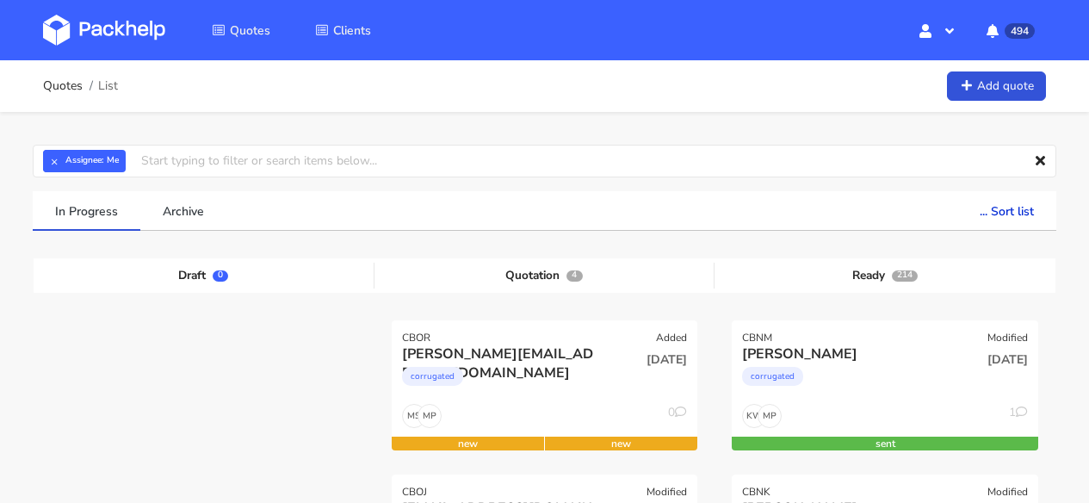
click at [69, 28] on img at bounding box center [104, 30] width 122 height 31
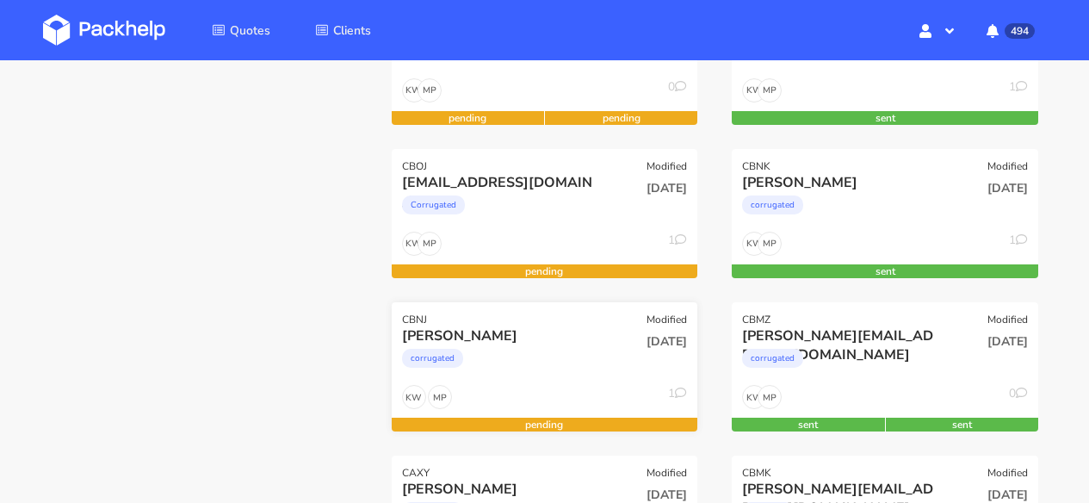
click at [542, 358] on div "corrugated" at bounding box center [499, 362] width 195 height 34
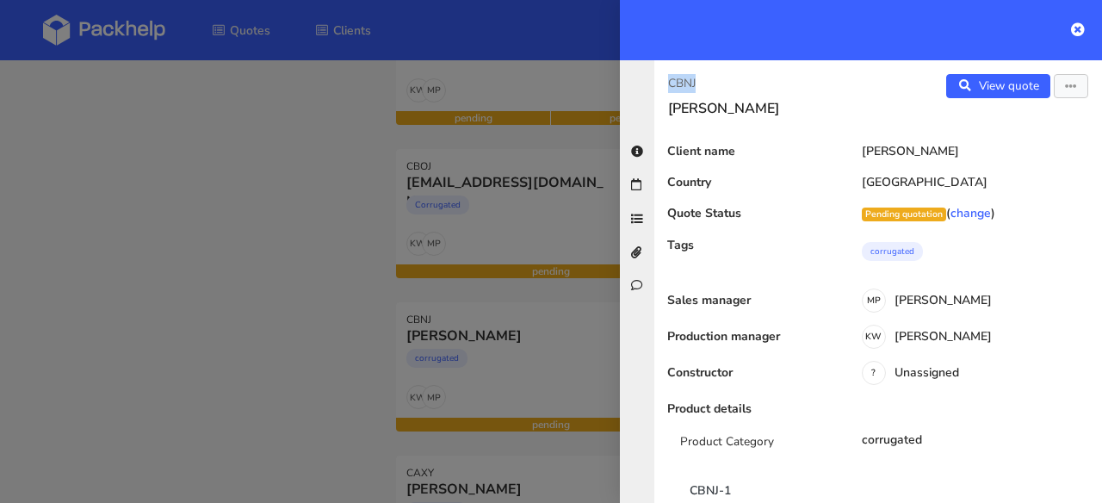
drag, startPoint x: 706, startPoint y: 81, endPoint x: 666, endPoint y: 81, distance: 39.6
click at [666, 81] on div "CBNJ Pavlo Maherovsky" at bounding box center [766, 95] width 224 height 43
copy p "CBNJ"
click at [1073, 28] on icon at bounding box center [1078, 29] width 14 height 14
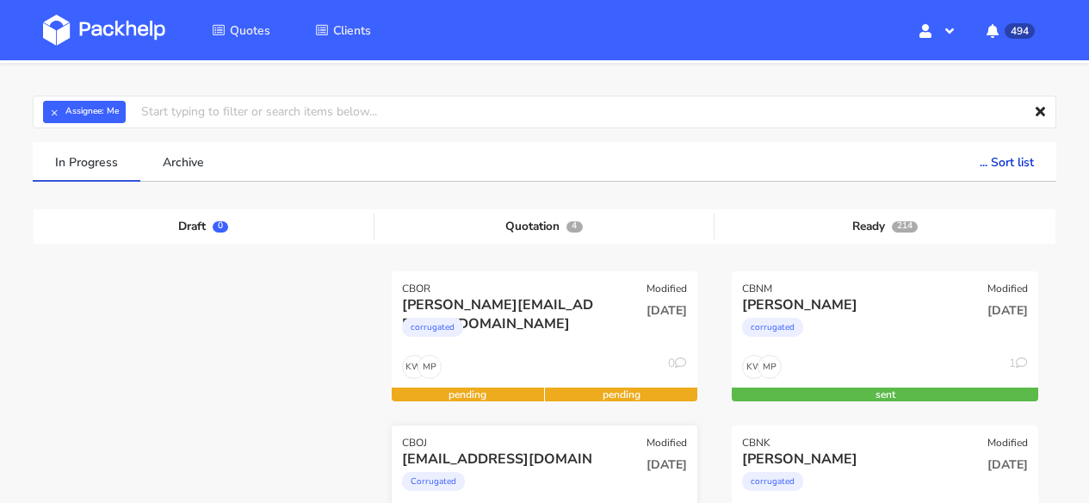
scroll to position [326, 0]
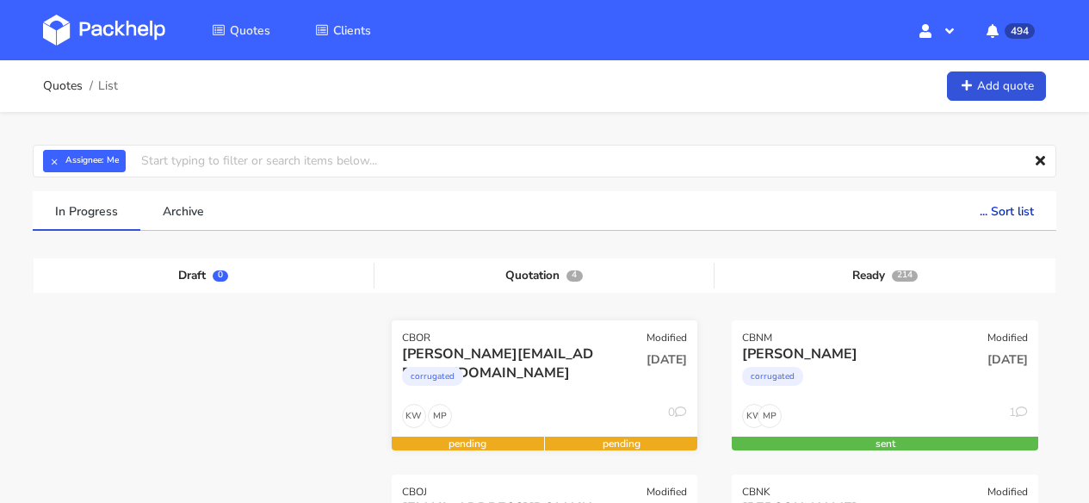
click at [561, 379] on div "corrugated" at bounding box center [499, 380] width 195 height 34
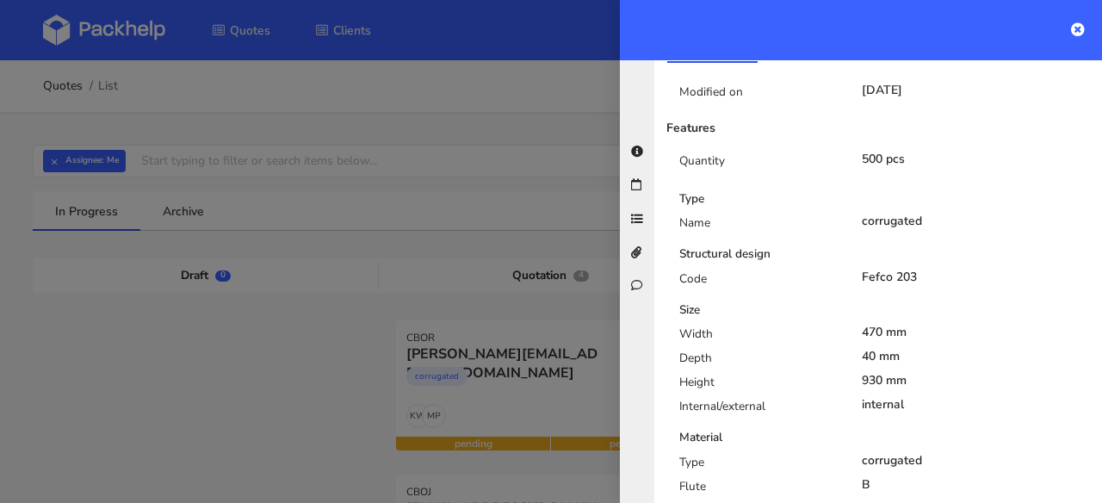
scroll to position [507, 0]
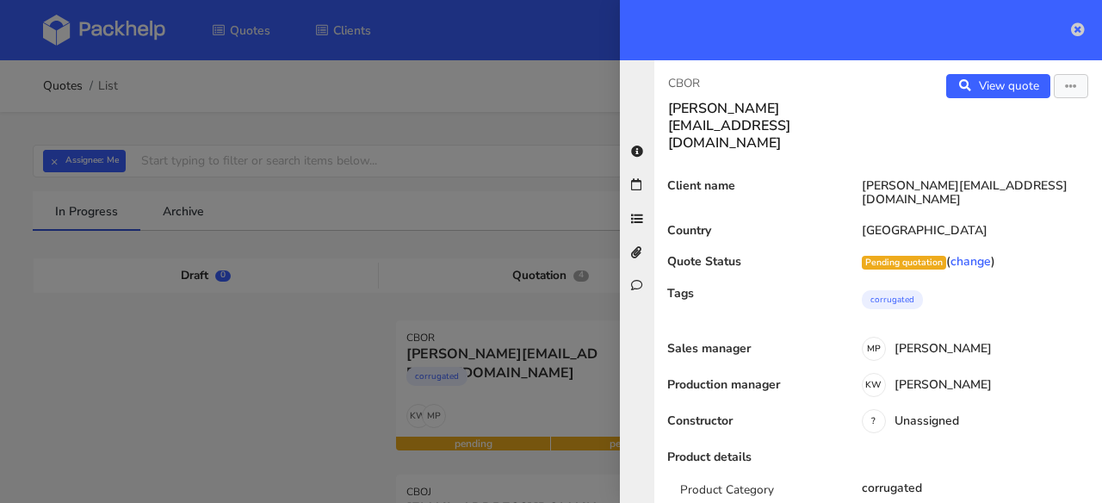
click at [1076, 33] on icon at bounding box center [1078, 29] width 14 height 14
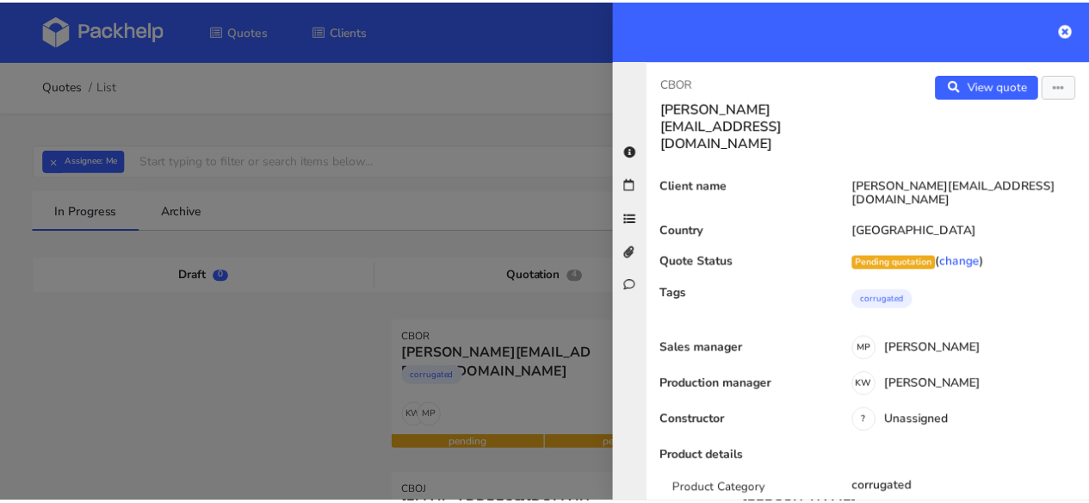
scroll to position [507, 0]
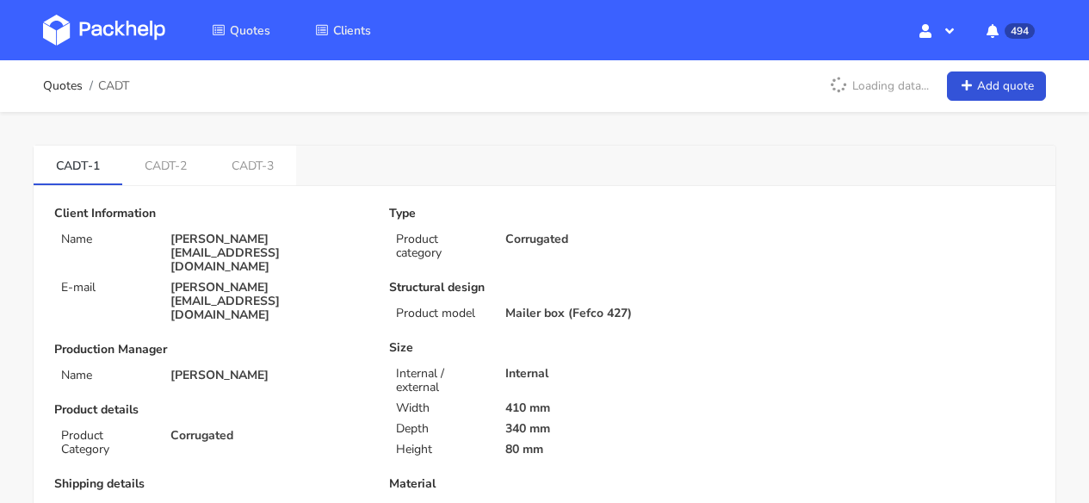
click at [119, 31] on img at bounding box center [104, 30] width 122 height 31
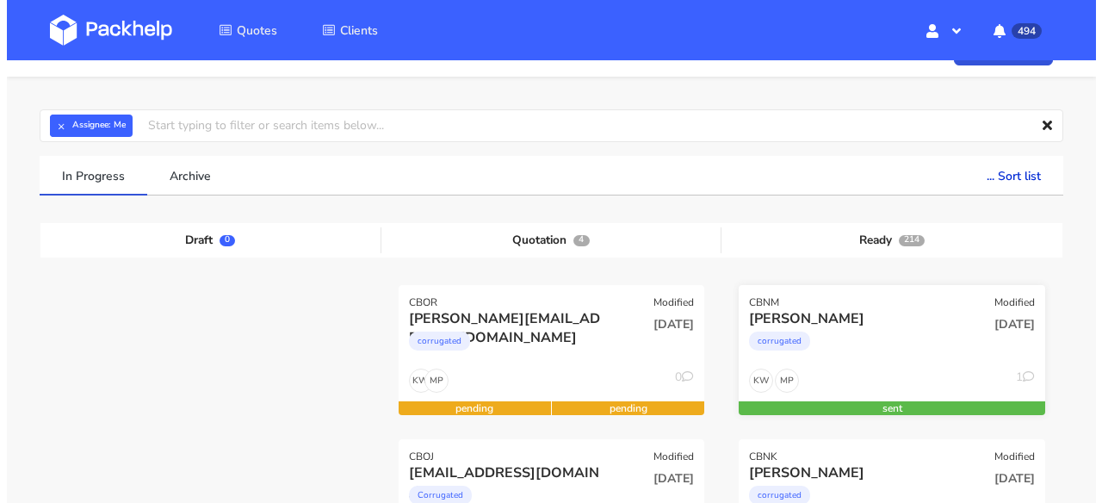
scroll to position [114, 0]
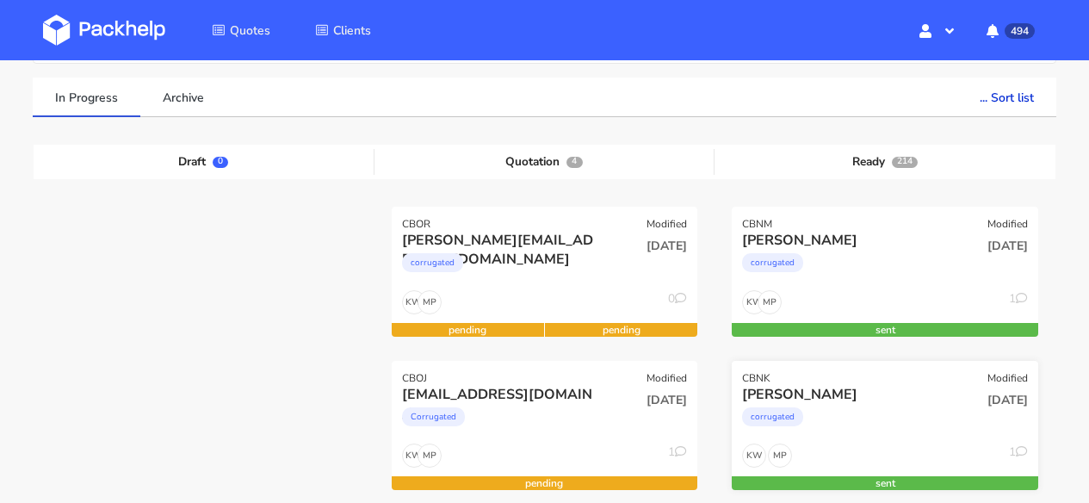
click at [891, 406] on div "corrugated" at bounding box center [839, 421] width 195 height 34
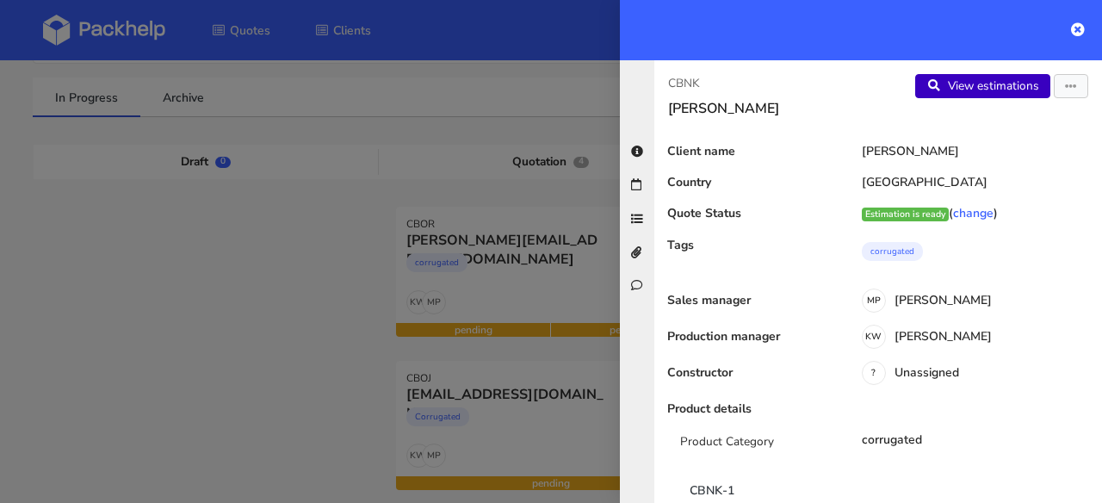
click at [991, 89] on link "View estimations" at bounding box center [982, 86] width 135 height 24
click at [973, 90] on link "View estimations" at bounding box center [982, 86] width 135 height 24
click at [1054, 96] on button "button" at bounding box center [1071, 86] width 34 height 24
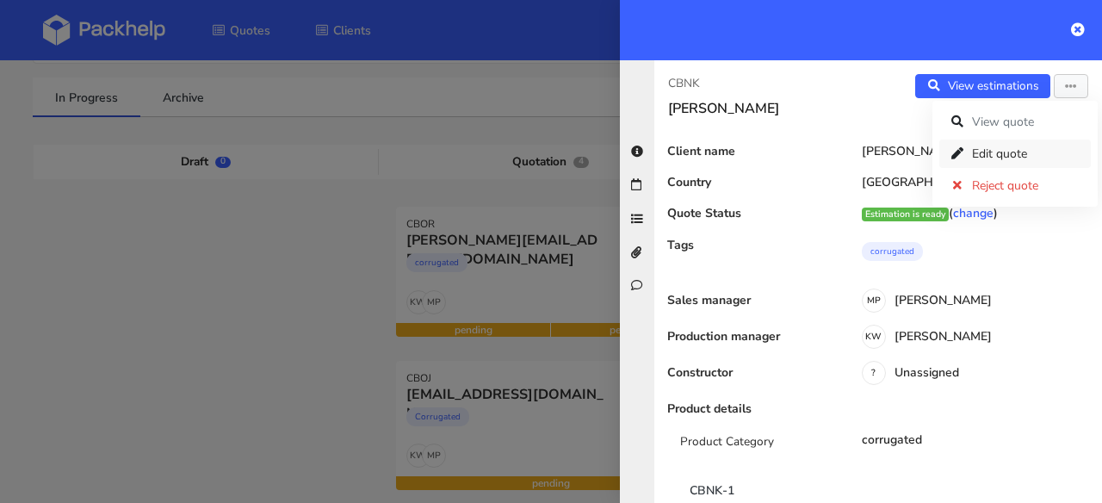
click at [1021, 146] on link "Edit quote" at bounding box center [1015, 153] width 152 height 28
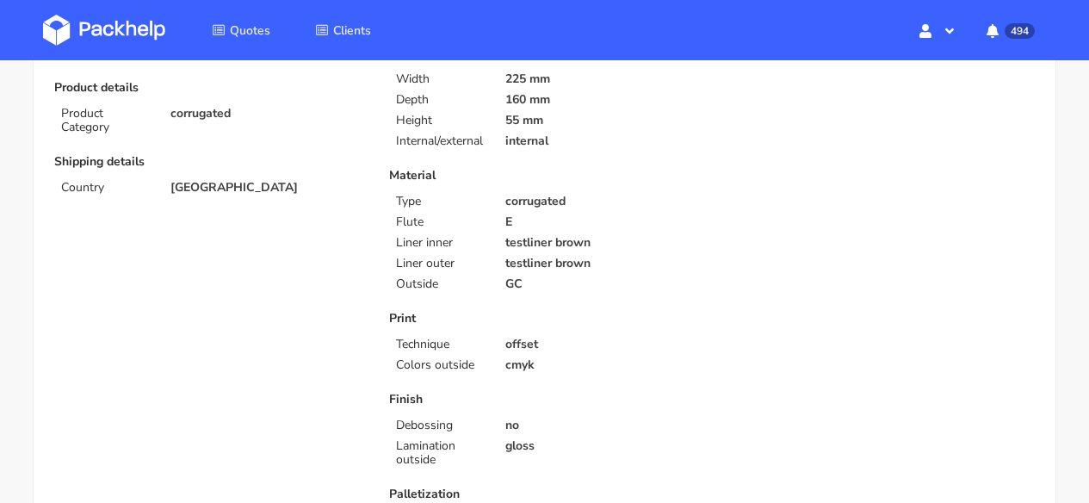
scroll to position [577, 0]
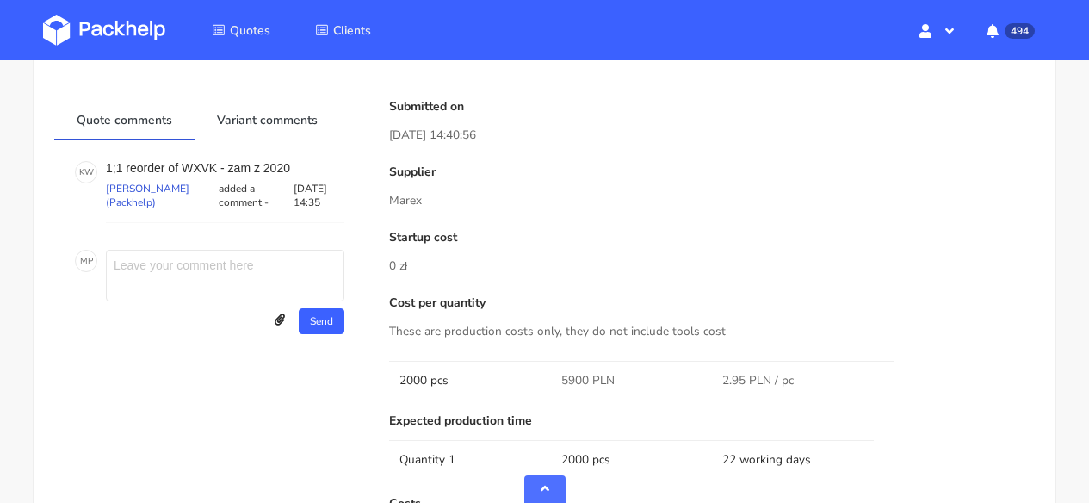
scroll to position [623, 0]
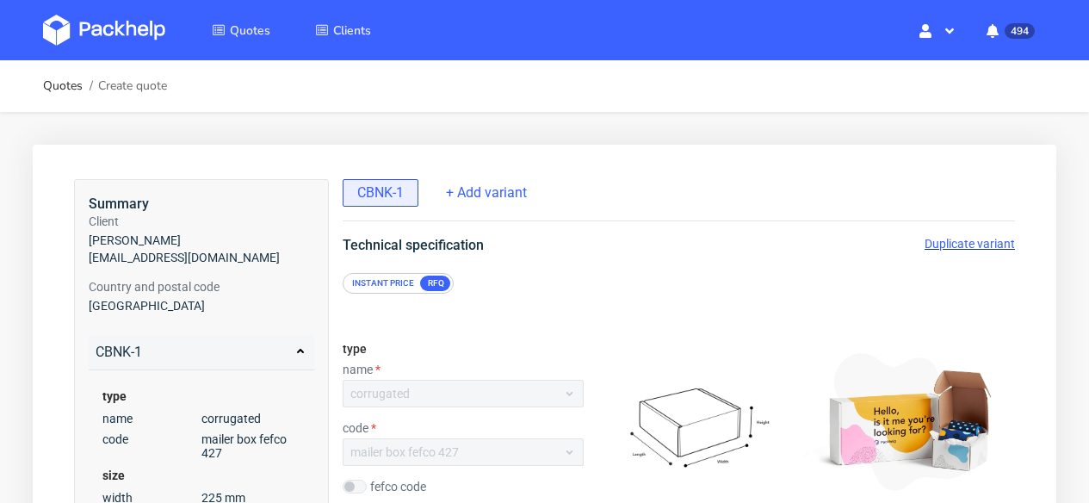
click at [139, 18] on img at bounding box center [104, 30] width 122 height 31
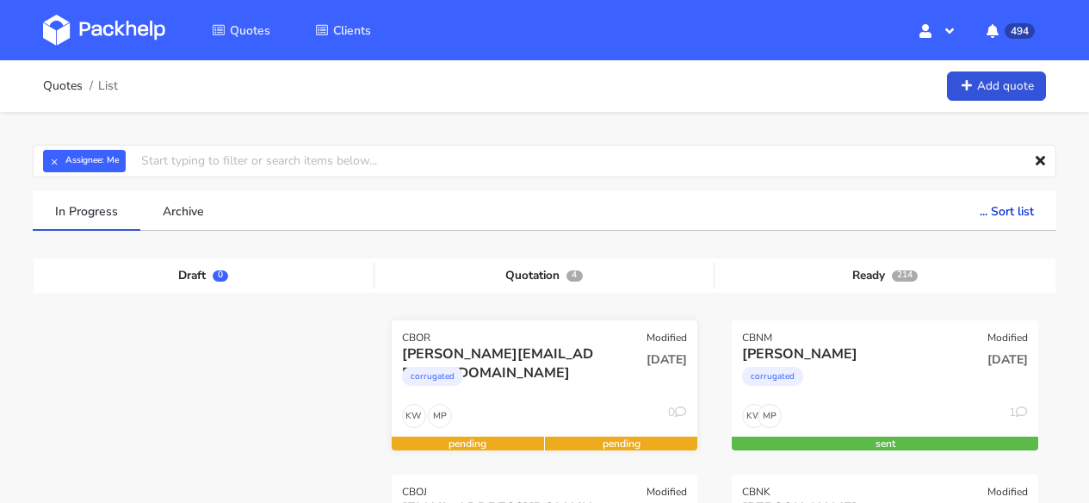
click at [580, 331] on div "CBOR Modified" at bounding box center [545, 332] width 307 height 24
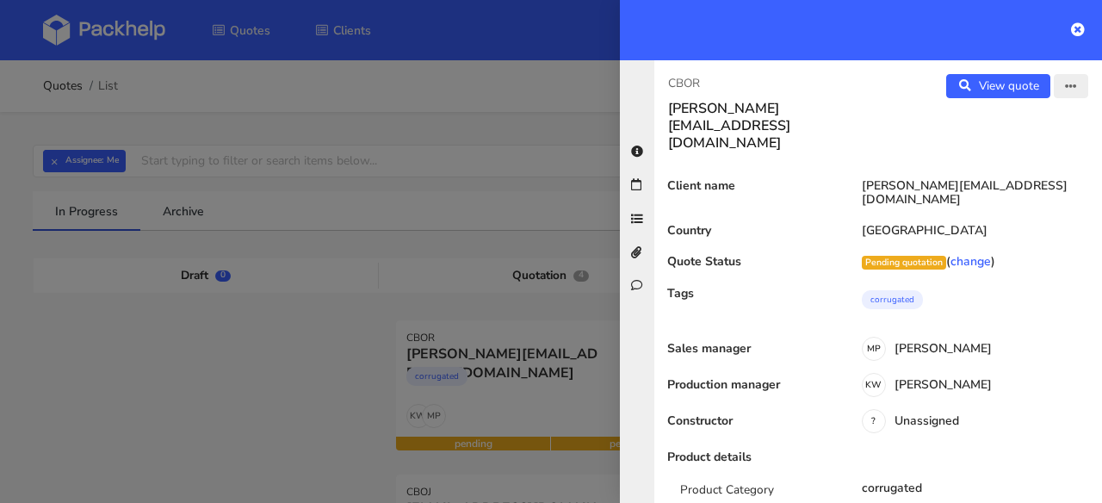
click at [1065, 81] on icon "button" at bounding box center [1071, 87] width 12 height 12
click at [1003, 128] on link "Edit quote" at bounding box center [1015, 122] width 152 height 28
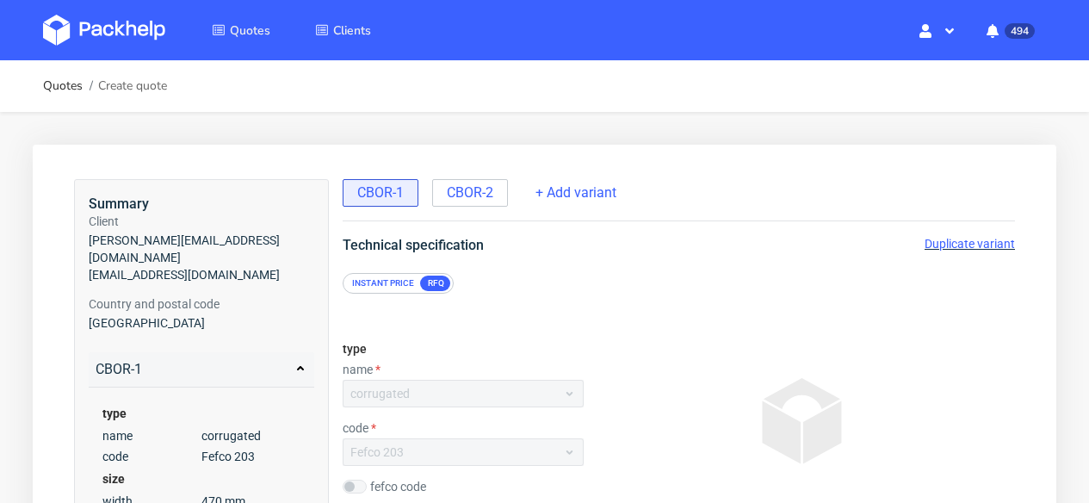
click at [965, 245] on span "Duplicate variant" at bounding box center [970, 244] width 90 height 14
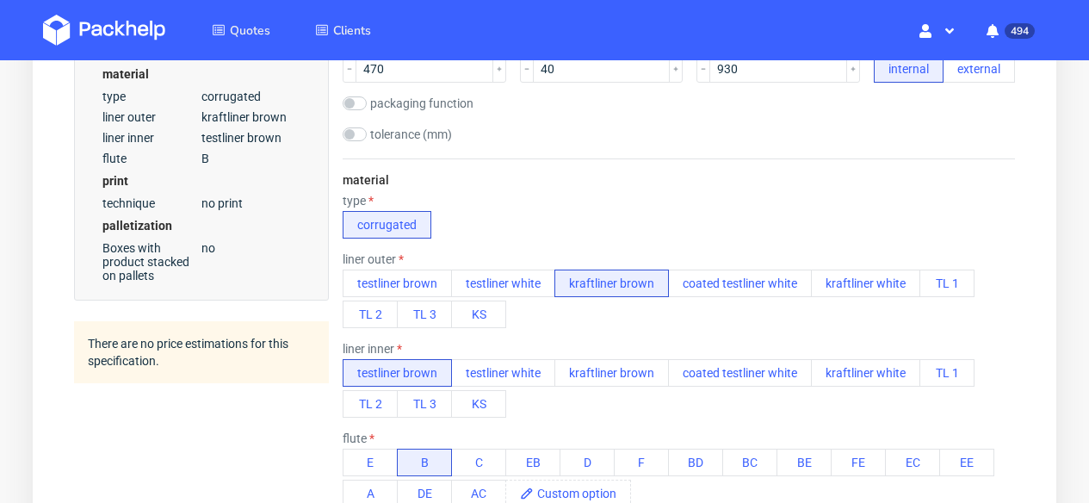
scroll to position [580, 0]
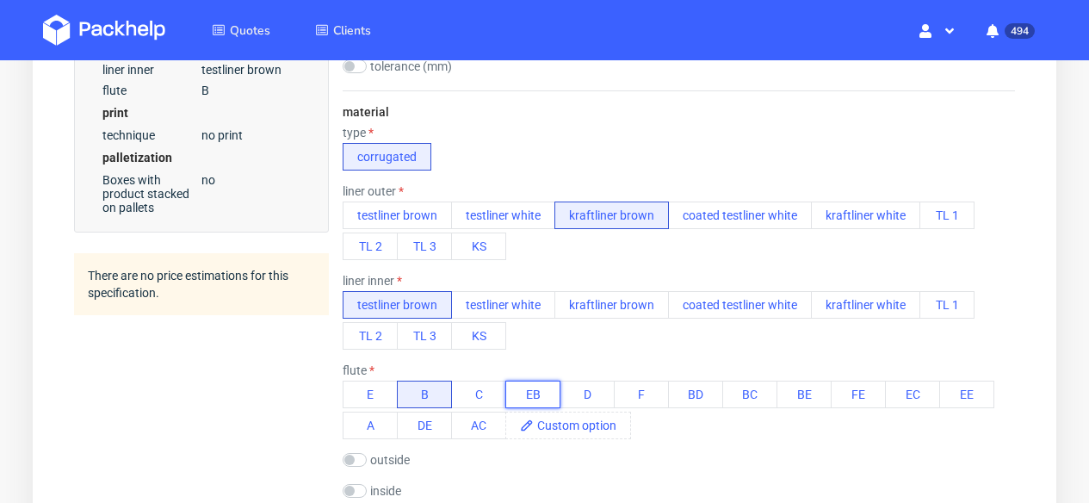
click at [523, 393] on button "EB" at bounding box center [532, 395] width 55 height 28
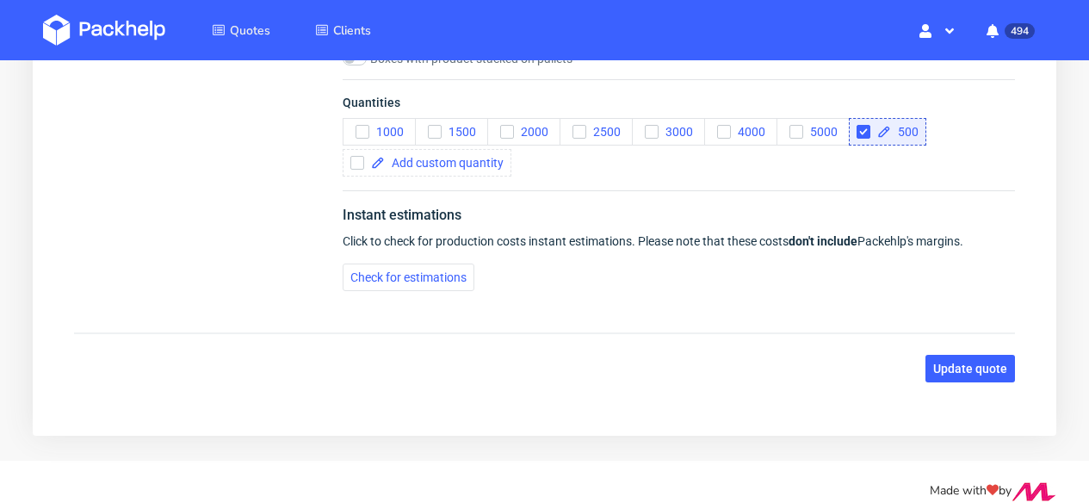
scroll to position [1894, 0]
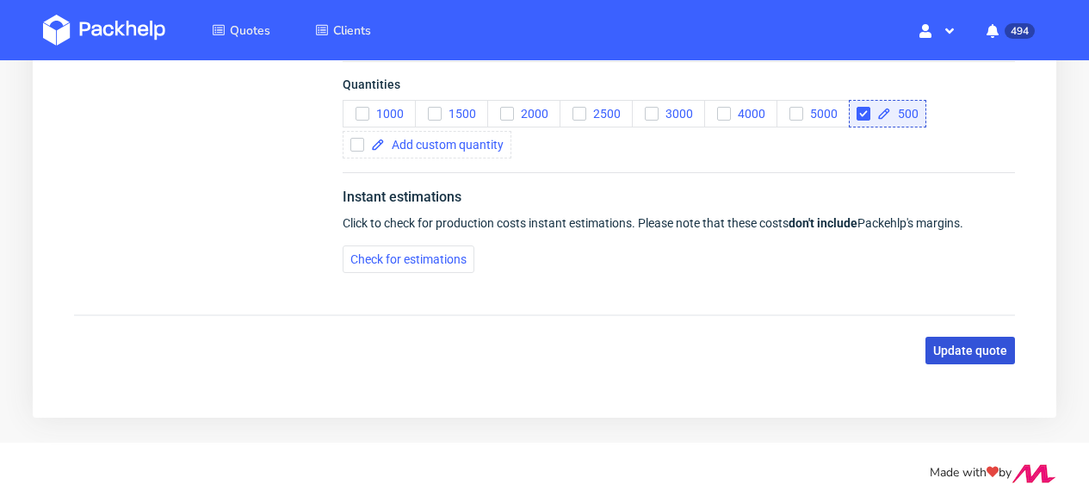
click at [1000, 349] on span "Update quote" at bounding box center [970, 350] width 74 height 12
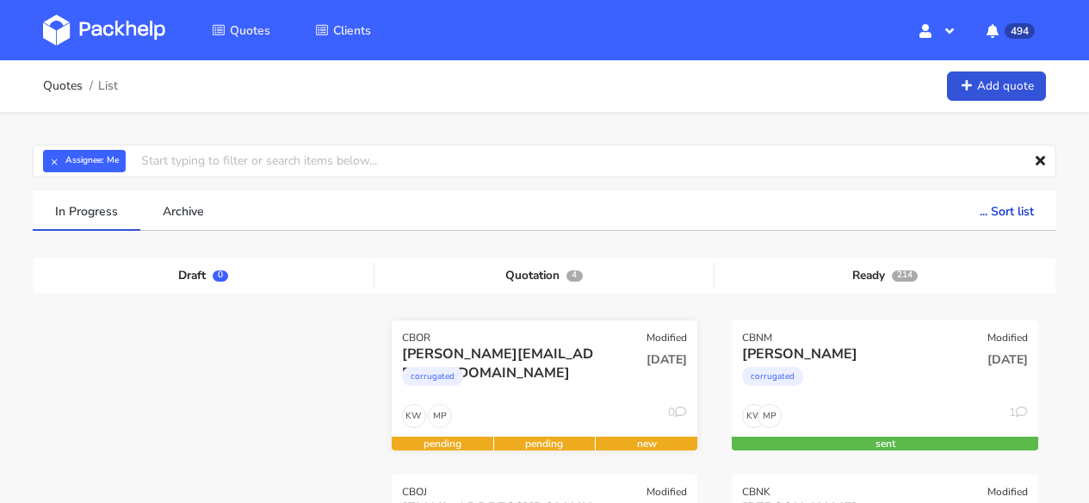
click at [584, 376] on div "corrugated" at bounding box center [499, 380] width 195 height 34
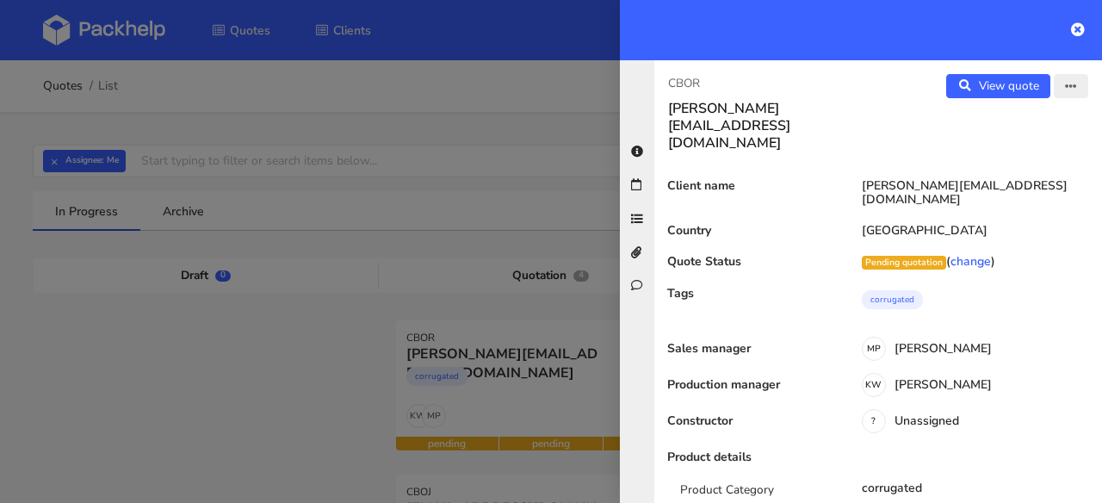
click at [1065, 84] on icon "button" at bounding box center [1071, 87] width 12 height 12
click at [1013, 115] on link "Edit quote" at bounding box center [1015, 122] width 152 height 28
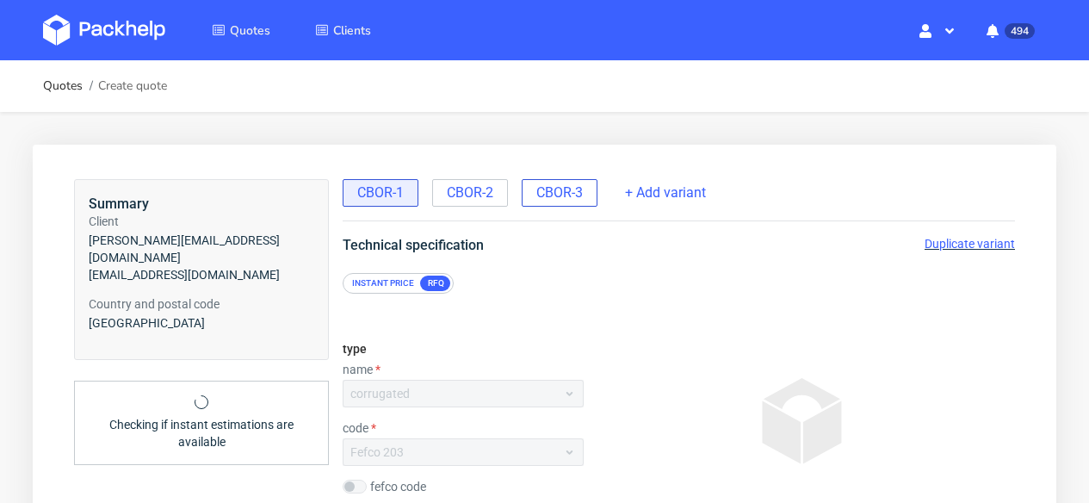
click at [580, 183] on span "CBOR-3" at bounding box center [559, 192] width 46 height 19
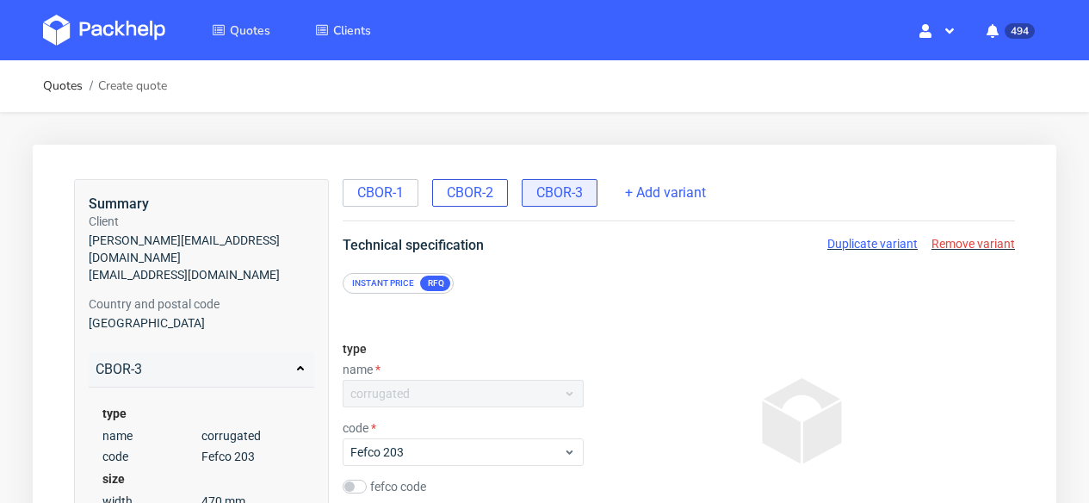
click at [495, 189] on div "CBOR-2" at bounding box center [470, 193] width 76 height 28
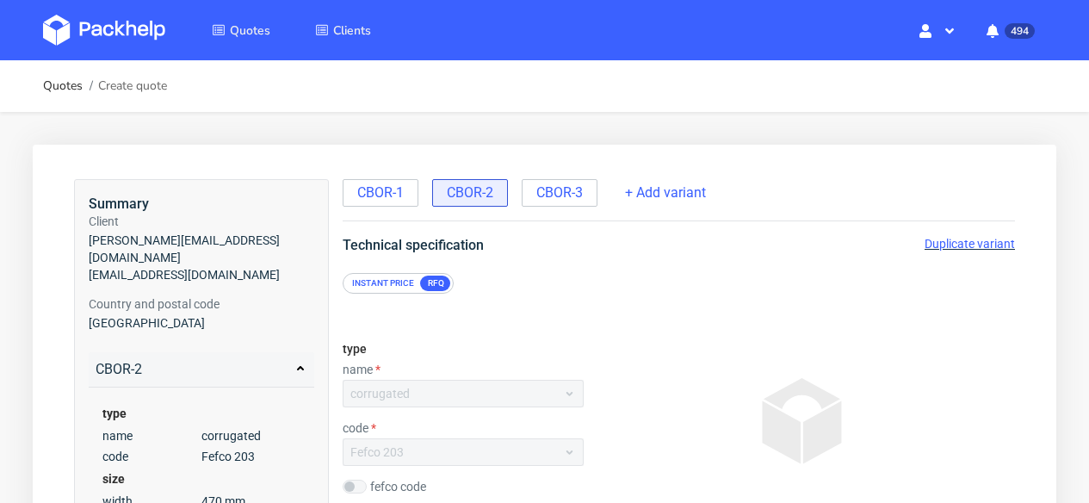
click at [987, 245] on span "Duplicate variant" at bounding box center [970, 244] width 90 height 14
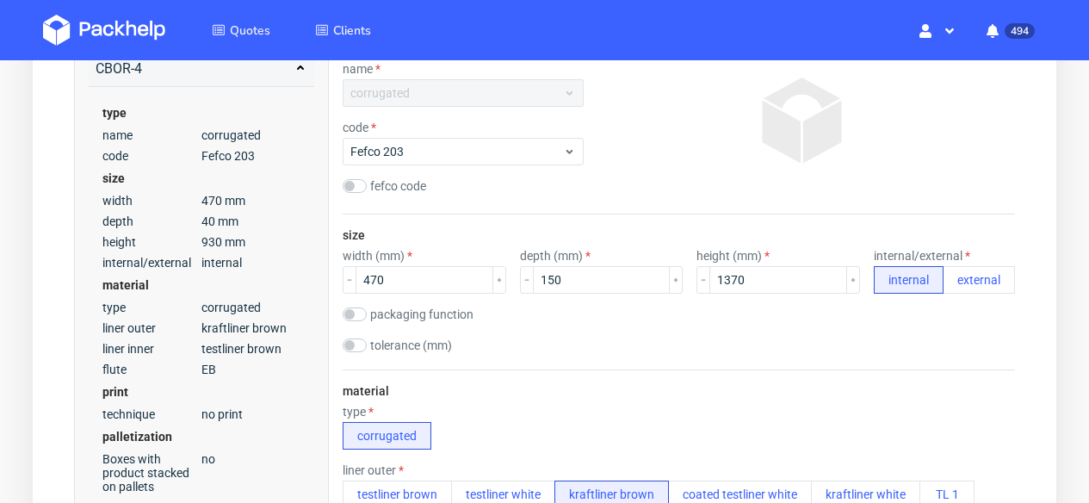
scroll to position [556, 0]
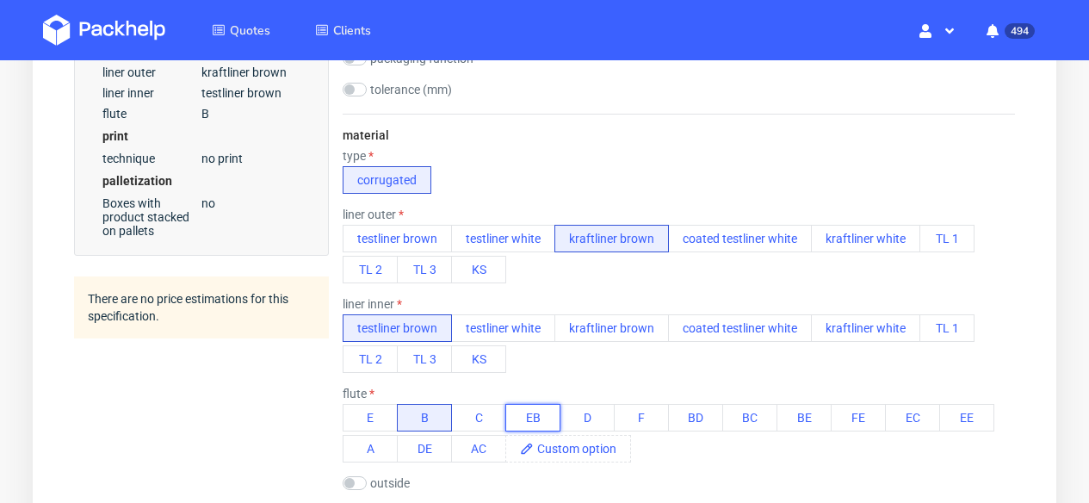
click at [530, 414] on button "EB" at bounding box center [532, 418] width 55 height 28
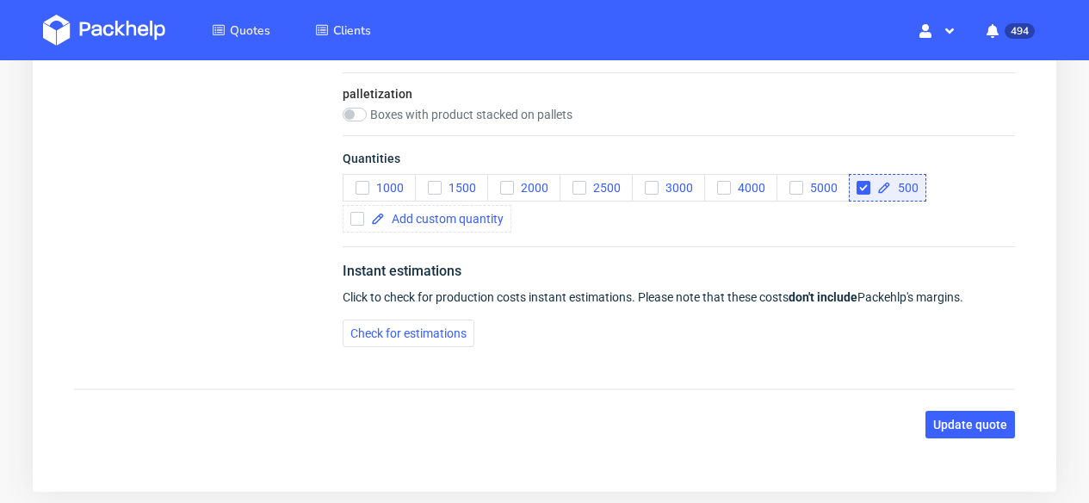
scroll to position [1894, 0]
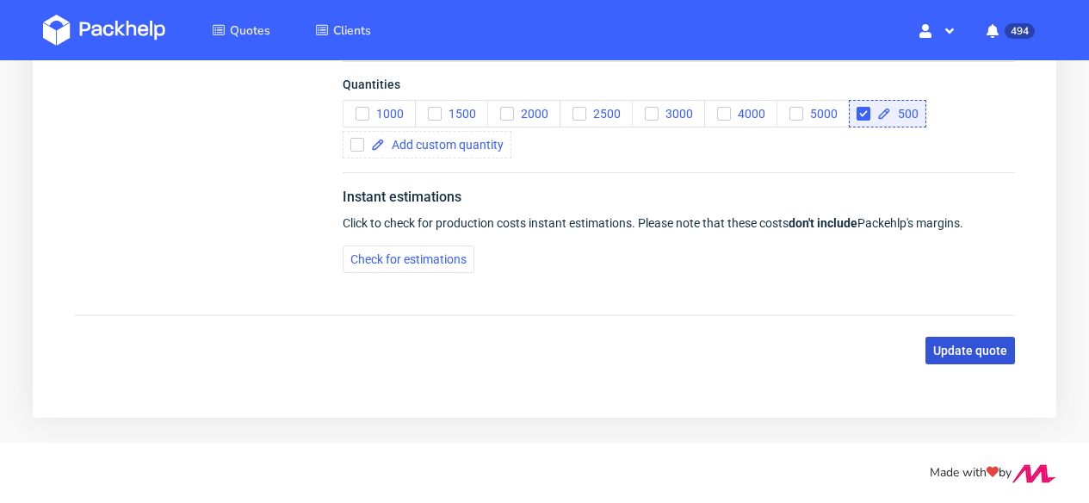
click at [963, 358] on button "Update quote" at bounding box center [971, 351] width 90 height 28
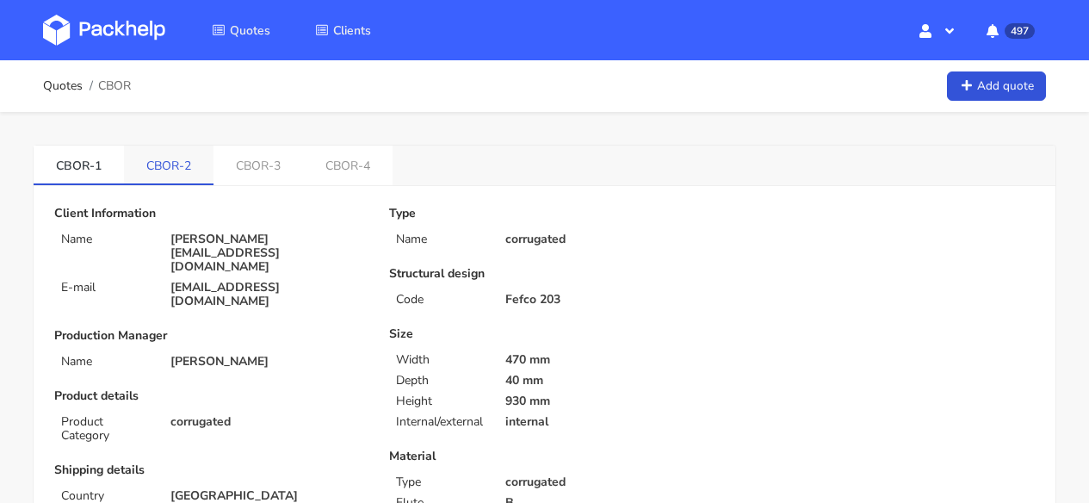
click at [161, 164] on link "CBOR-2" at bounding box center [169, 165] width 90 height 38
click at [281, 163] on link "CBOR-3" at bounding box center [259, 165] width 90 height 38
drag, startPoint x: 98, startPoint y: 166, endPoint x: 60, endPoint y: 166, distance: 37.9
click at [49, 168] on link "CBOR-1" at bounding box center [79, 165] width 90 height 38
copy link "CBOR-1"
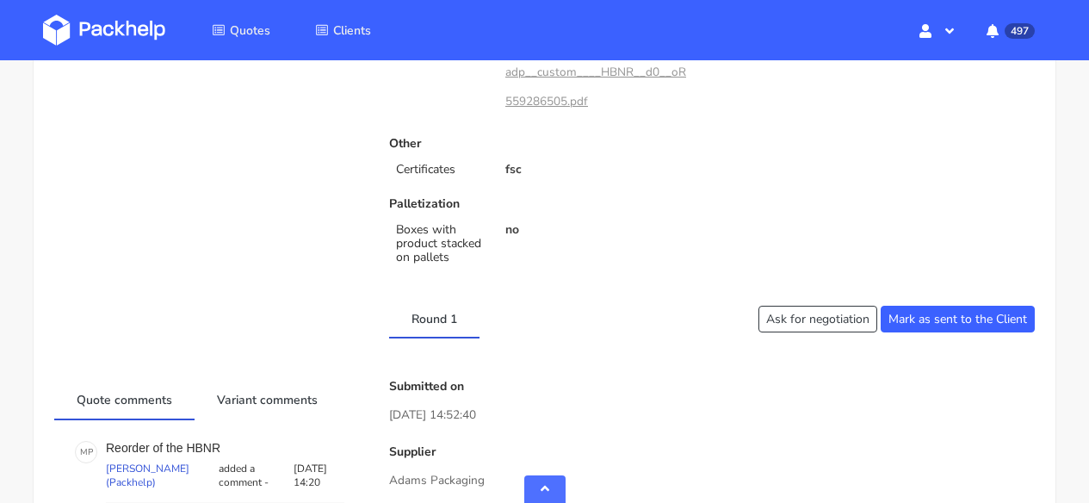
scroll to position [935, 0]
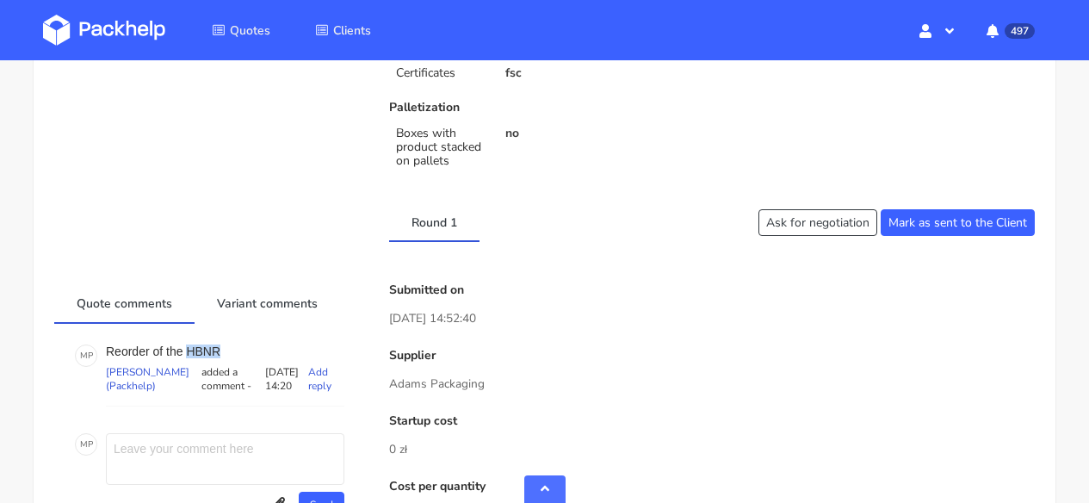
drag, startPoint x: 186, startPoint y: 346, endPoint x: 212, endPoint y: 349, distance: 26.0
click at [231, 349] on p "Reorder of the HBNR" at bounding box center [225, 351] width 239 height 14
copy p "HBNR"
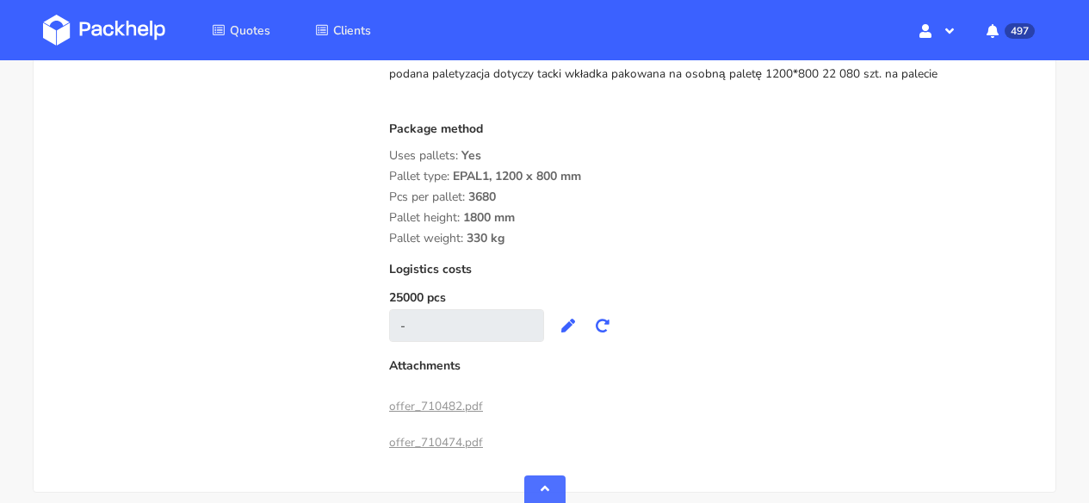
scroll to position [1774, 0]
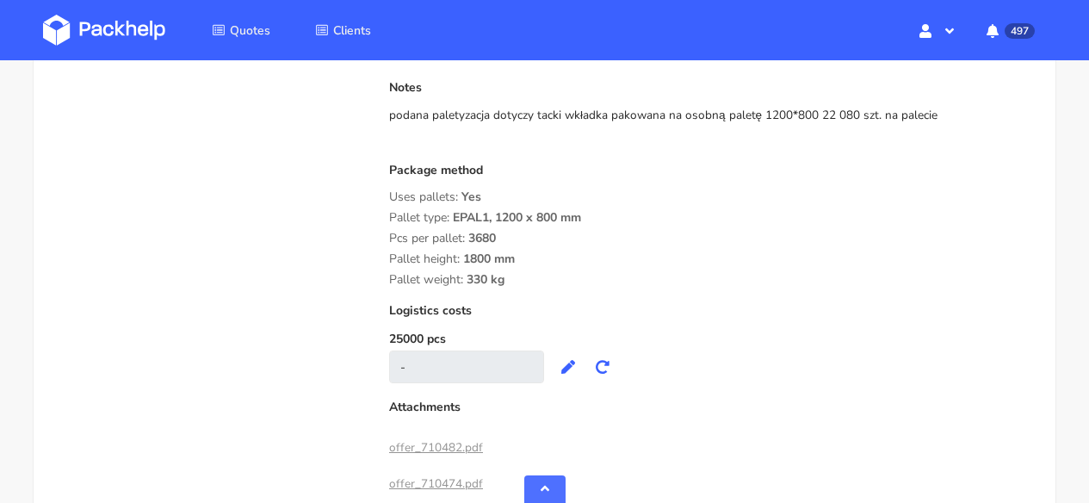
drag, startPoint x: 937, startPoint y: 111, endPoint x: 385, endPoint y: 119, distance: 552.0
drag, startPoint x: 388, startPoint y: 195, endPoint x: 499, endPoint y: 294, distance: 148.2
drag, startPoint x: 513, startPoint y: 282, endPoint x: 387, endPoint y: 201, distance: 149.8
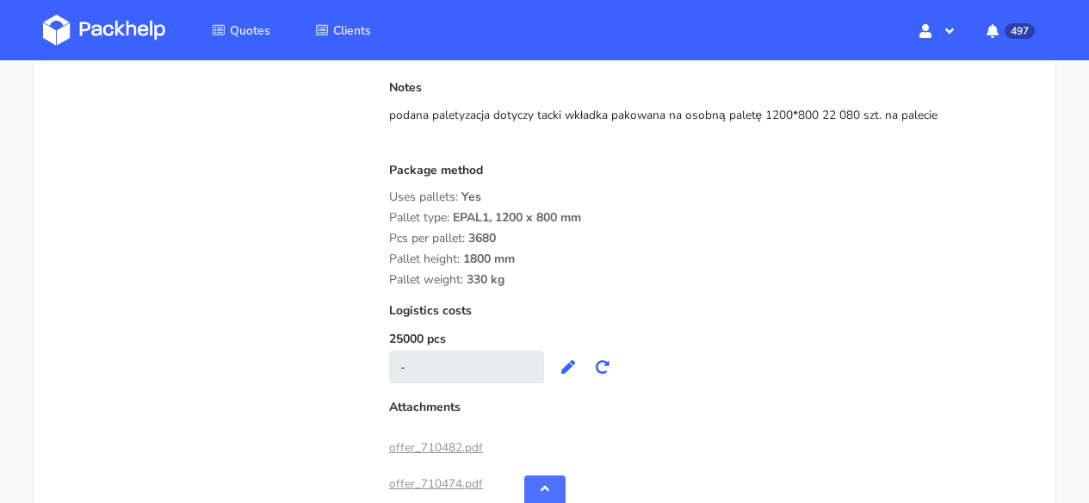
copy div "Uses pallets: Yes Pallet type: EPAL1, 1200 x 800 mm Pcs per pallet: 3680 Pallet…"
drag, startPoint x: 933, startPoint y: 110, endPoint x: 803, endPoint y: 109, distance: 129.2
click at [803, 109] on div "podana paletyzacja dotyczy tacki wkładka pakowana na osobną paletę 1200*800 22 …" at bounding box center [712, 115] width 646 height 17
drag, startPoint x: 755, startPoint y: 112, endPoint x: 868, endPoint y: 111, distance: 112.8
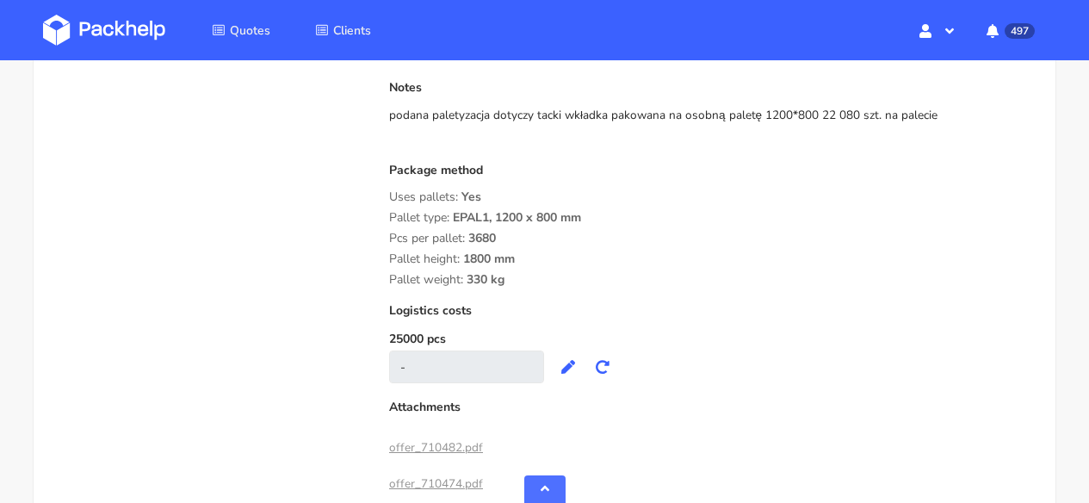
click at [868, 111] on div "podana paletyzacja dotyczy tacki wkładka pakowana na osobną paletę 1200*800 22 …" at bounding box center [712, 115] width 646 height 17
copy div "1200*800 22 080 szt."
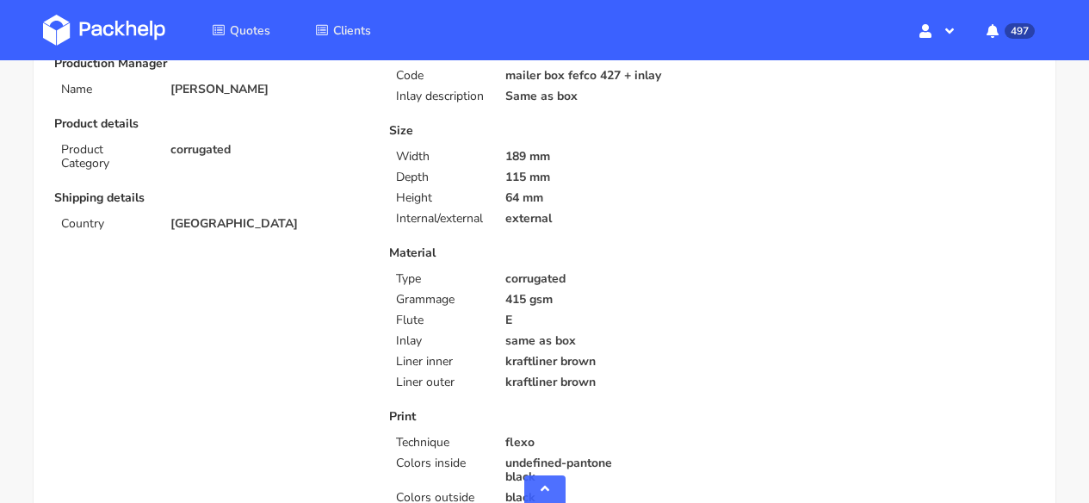
scroll to position [0, 0]
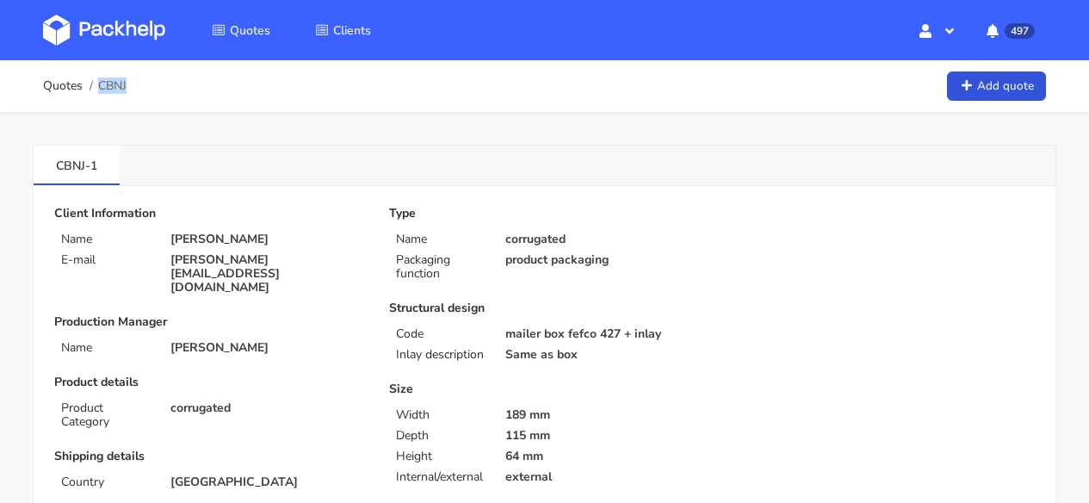
drag, startPoint x: 141, startPoint y: 86, endPoint x: 130, endPoint y: 89, distance: 11.5
click at [130, 89] on div "Quotes CBNJ Add quote" at bounding box center [544, 86] width 1003 height 34
copy span "CBNJ"
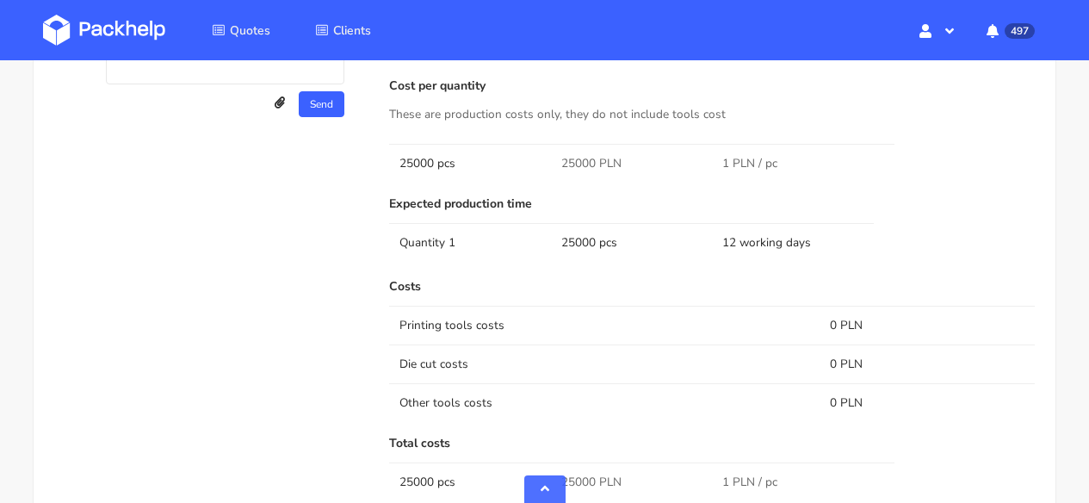
scroll to position [1336, 0]
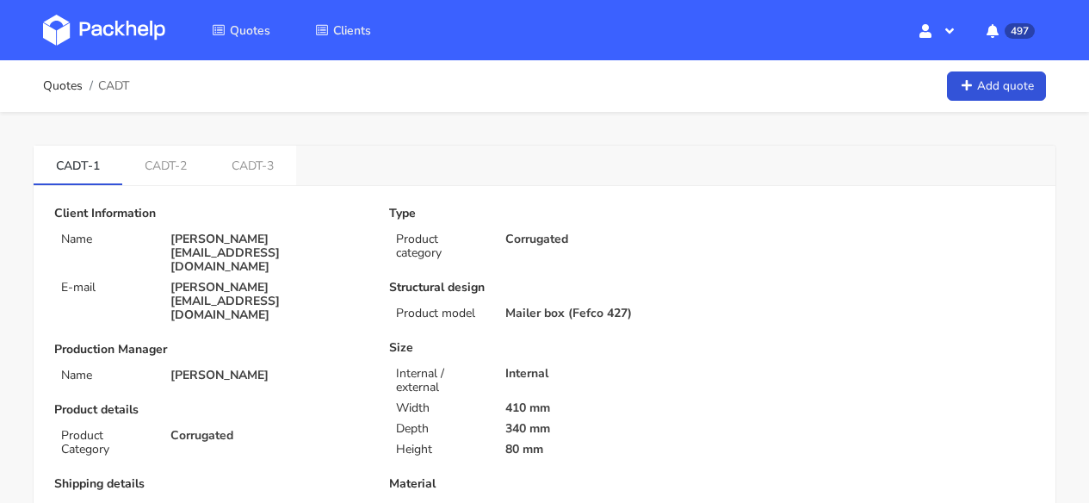
click at [105, 34] on img at bounding box center [104, 30] width 122 height 31
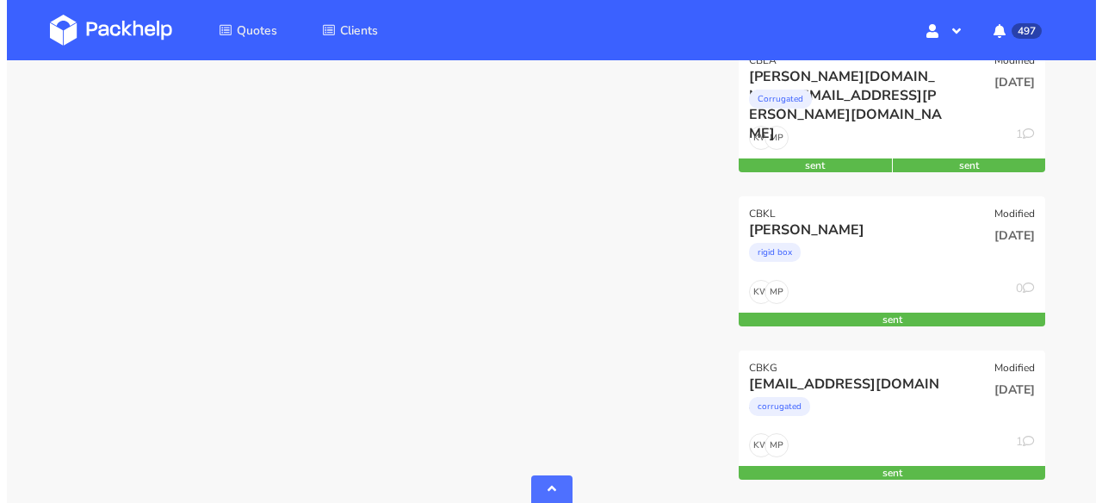
scroll to position [2265, 0]
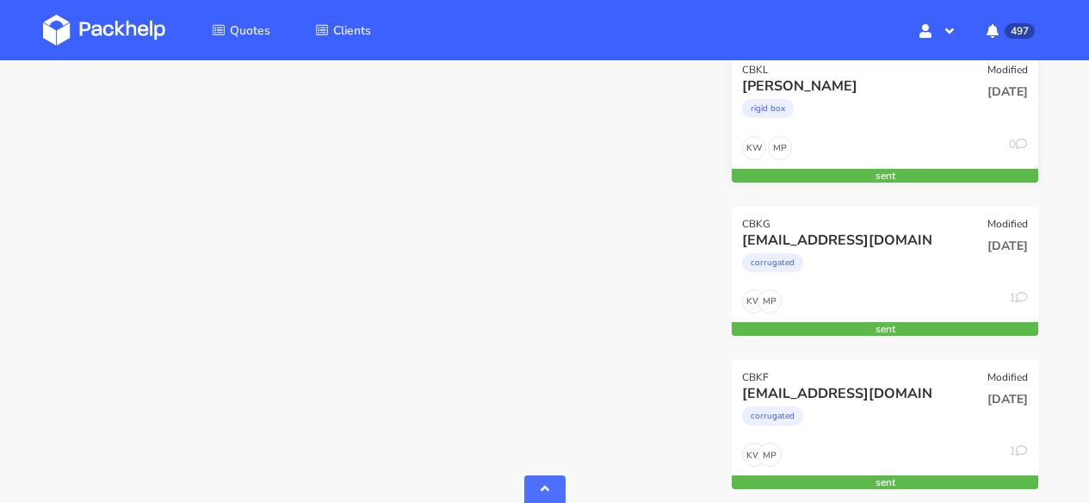
click at [881, 122] on div "rigid box" at bounding box center [839, 113] width 195 height 34
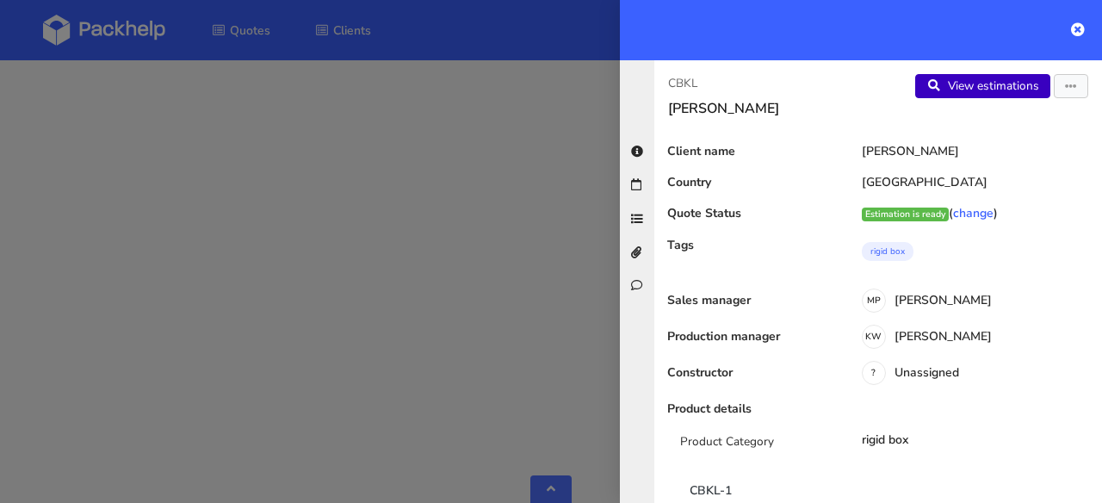
click at [1004, 90] on link "View estimations" at bounding box center [982, 86] width 135 height 24
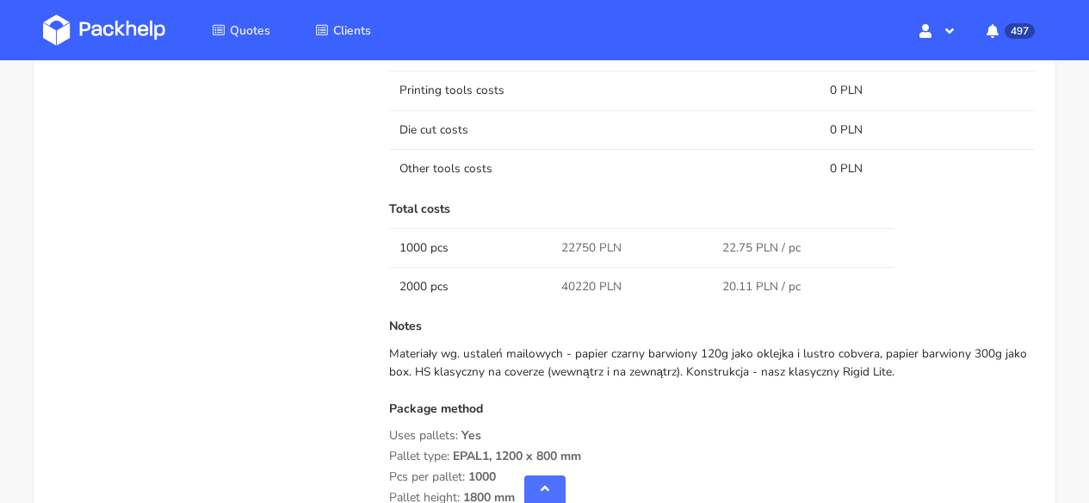
scroll to position [1908, 0]
